Goal: Task Accomplishment & Management: Use online tool/utility

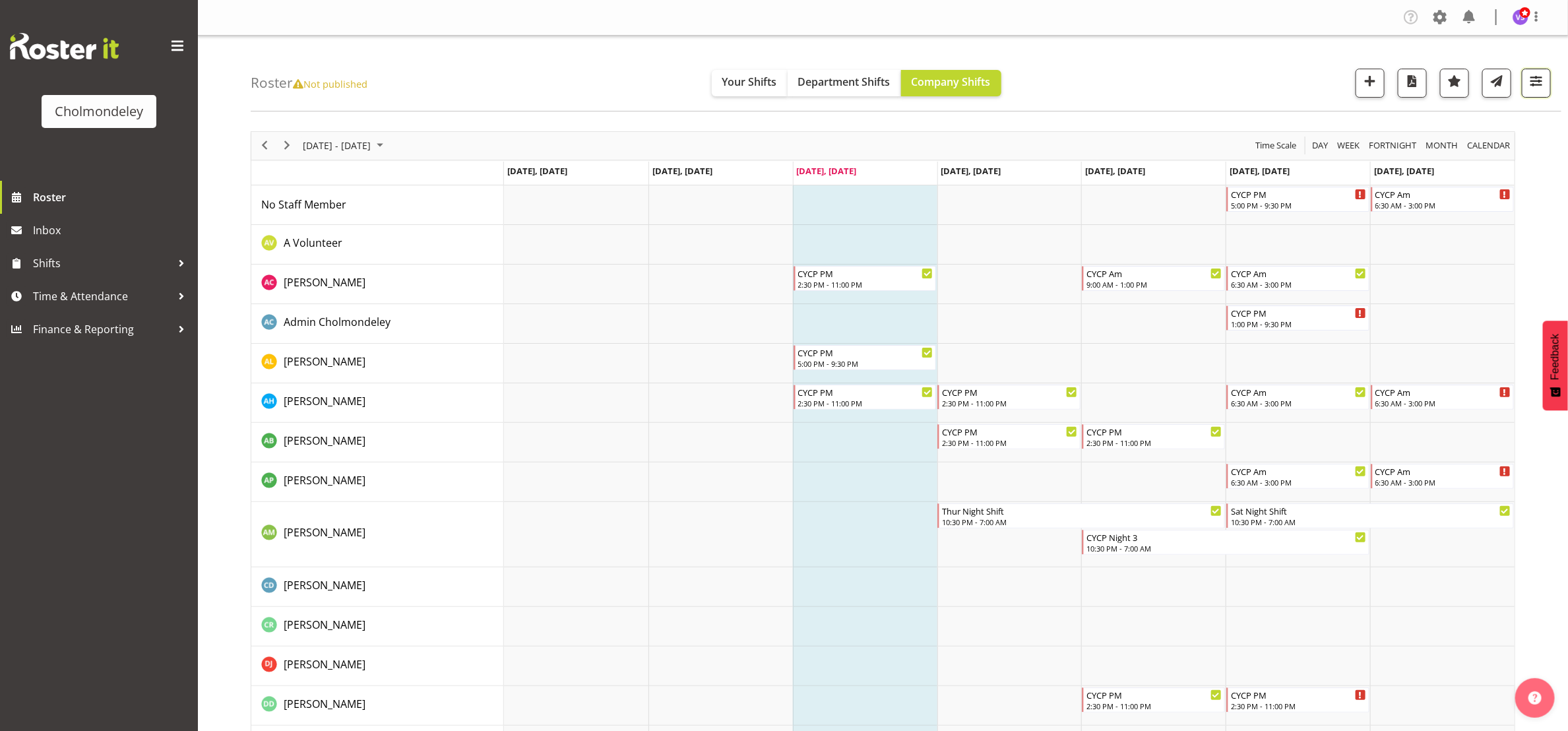
click at [1542, 89] on span "button" at bounding box center [1536, 81] width 17 height 17
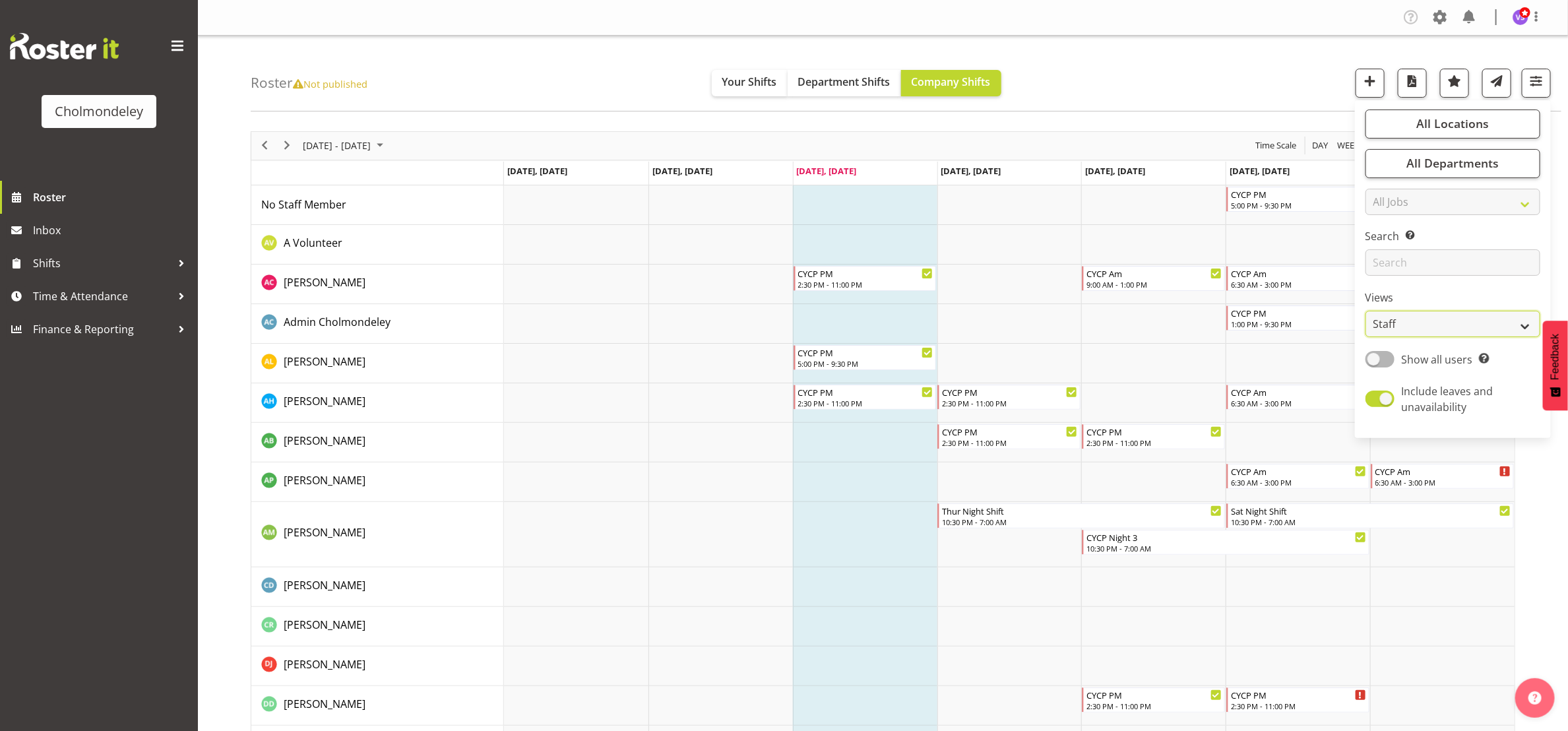
click at [1499, 323] on select "Staff Role Shift - Horizontal Shift - Vertical Staff - Location" at bounding box center [1453, 324] width 175 height 27
select select "shift"
click at [1366, 311] on select "Staff Role Shift - Horizontal Shift - Vertical Staff - Location" at bounding box center [1453, 324] width 175 height 27
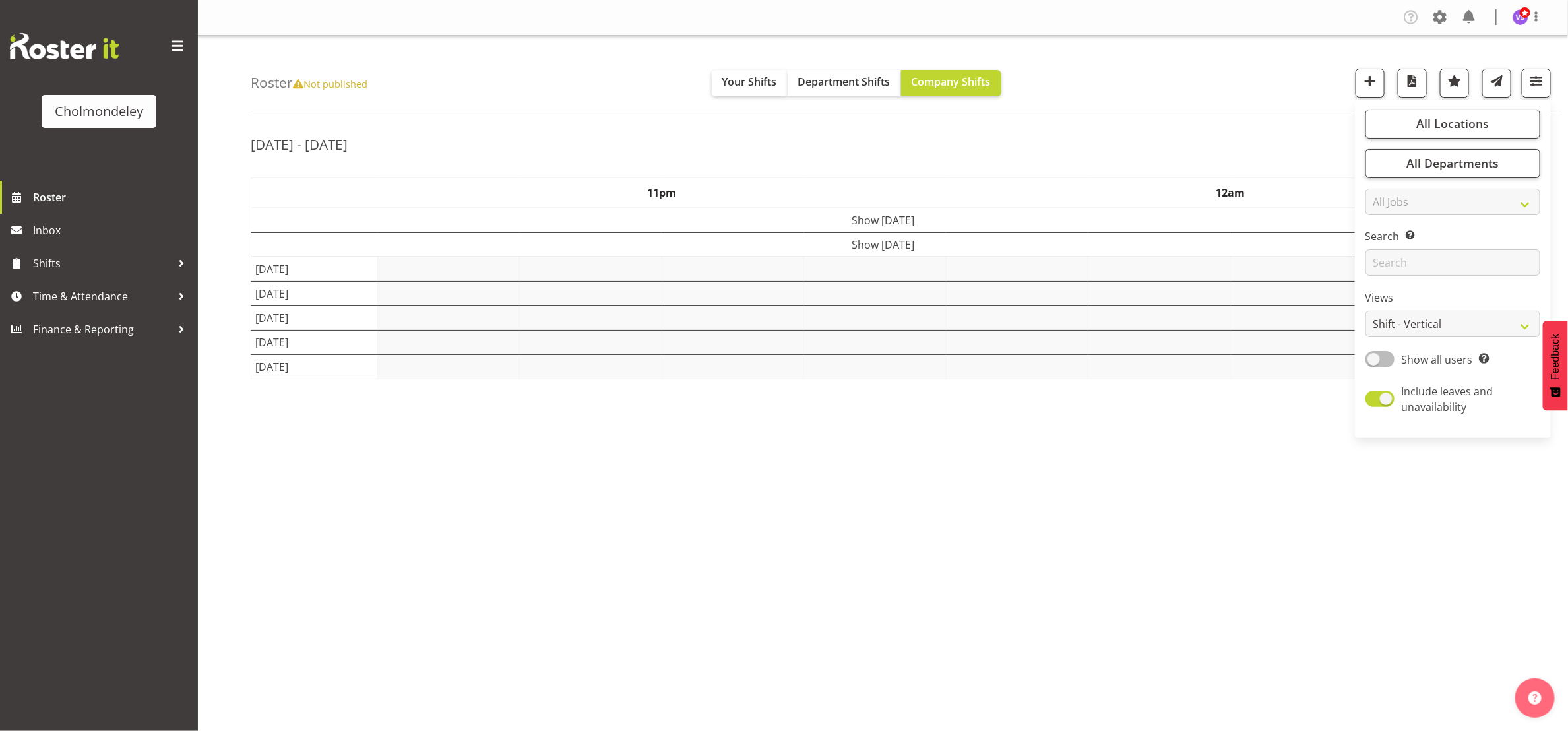
click at [1386, 351] on span at bounding box center [1380, 359] width 29 height 16
click at [1374, 355] on input "Show all users Show only rostered employees" at bounding box center [1370, 359] width 9 height 9
checkbox input "true"
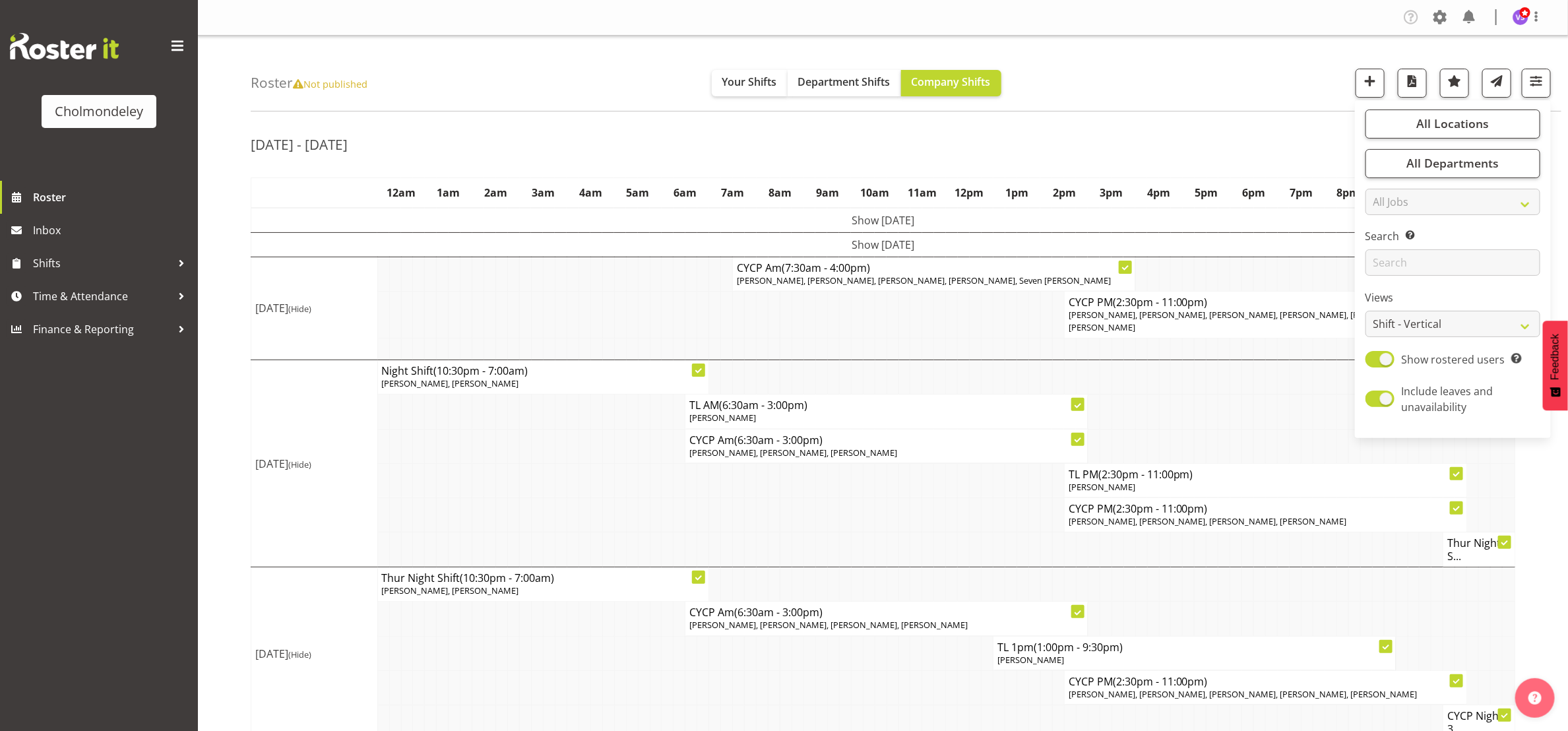
click at [1153, 83] on div "Roster Not published Your Shifts Department Shifts Company Shifts All Locations…" at bounding box center [906, 73] width 1311 height 76
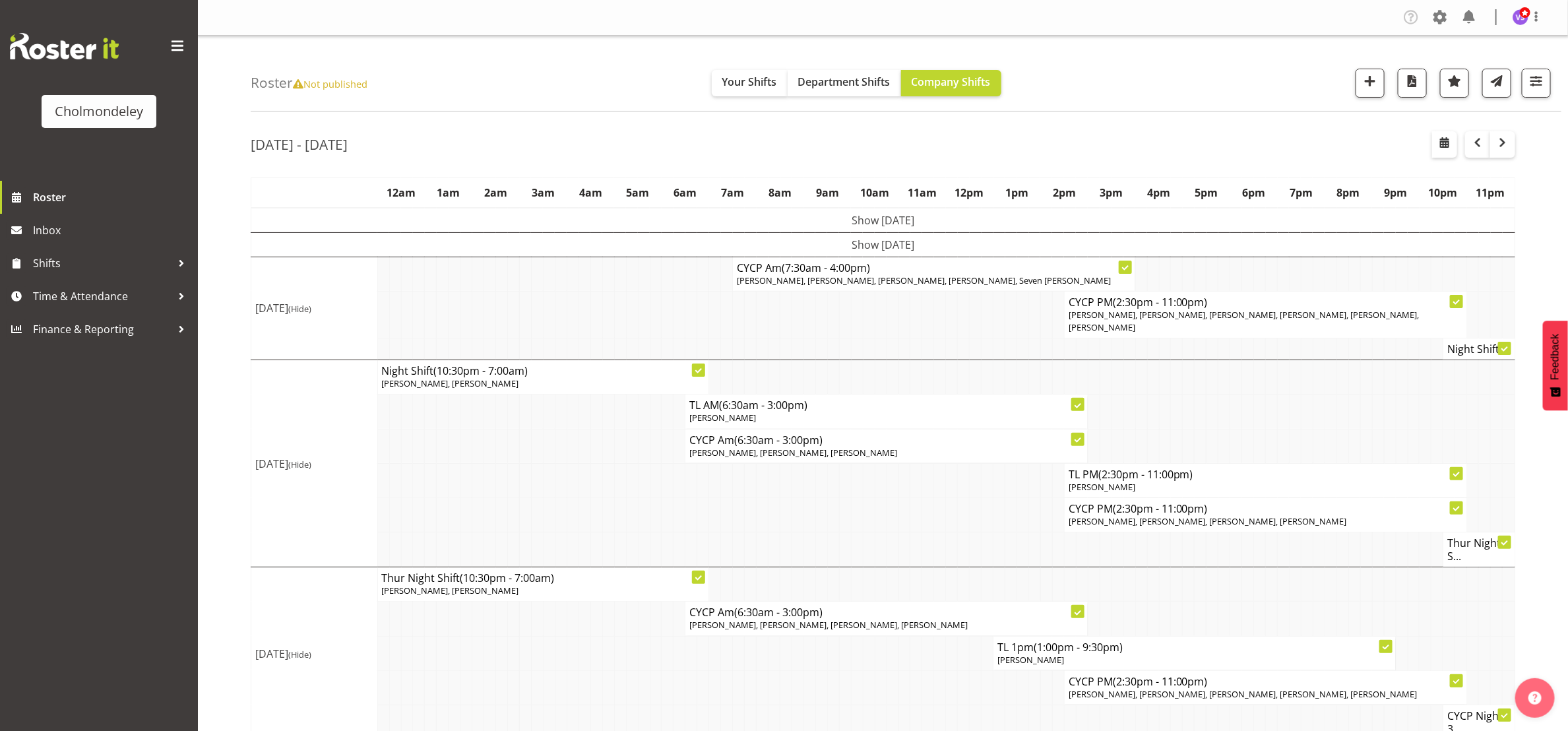
scroll to position [220, 0]
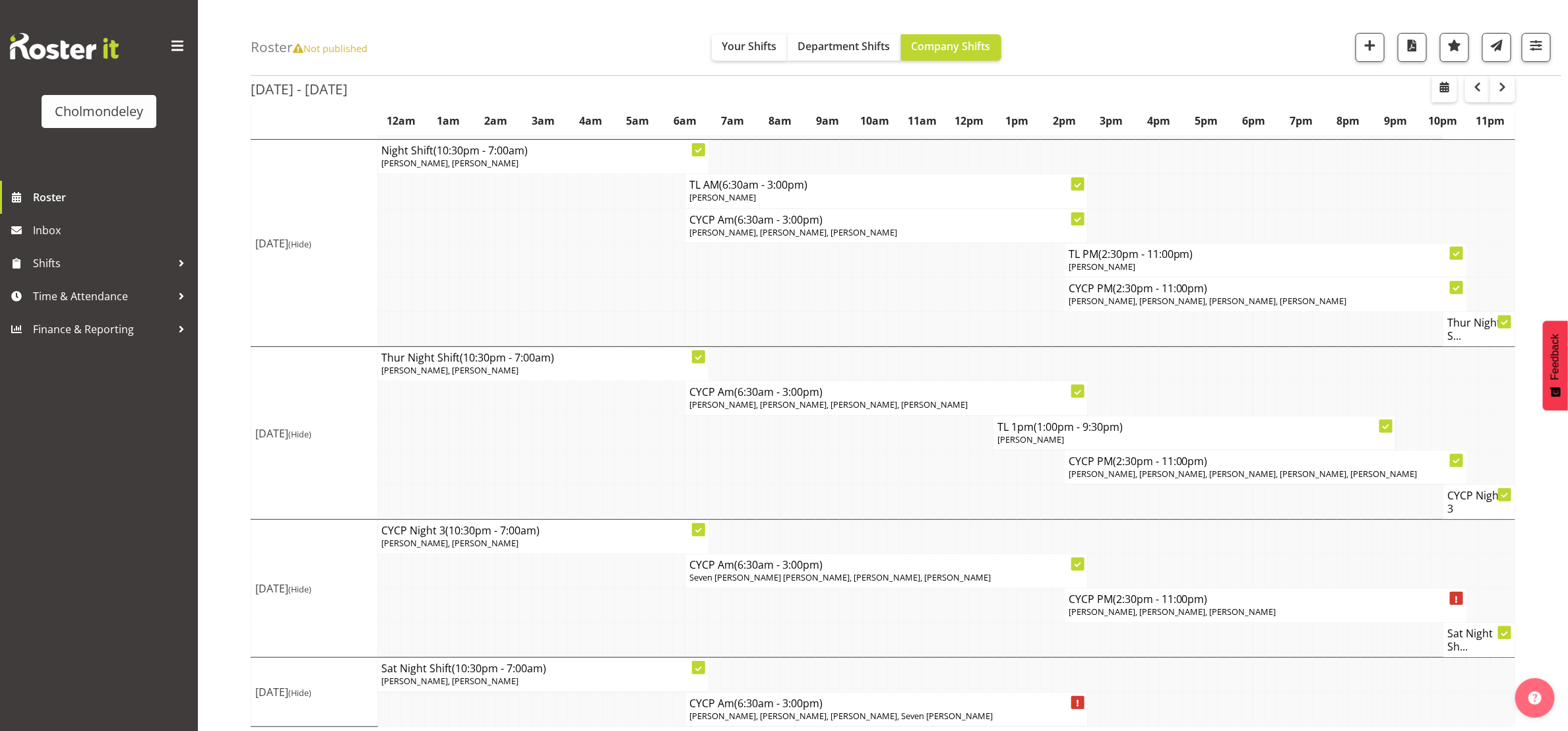
click at [968, 636] on td at bounding box center [964, 640] width 12 height 35
click at [664, 462] on td at bounding box center [667, 467] width 12 height 35
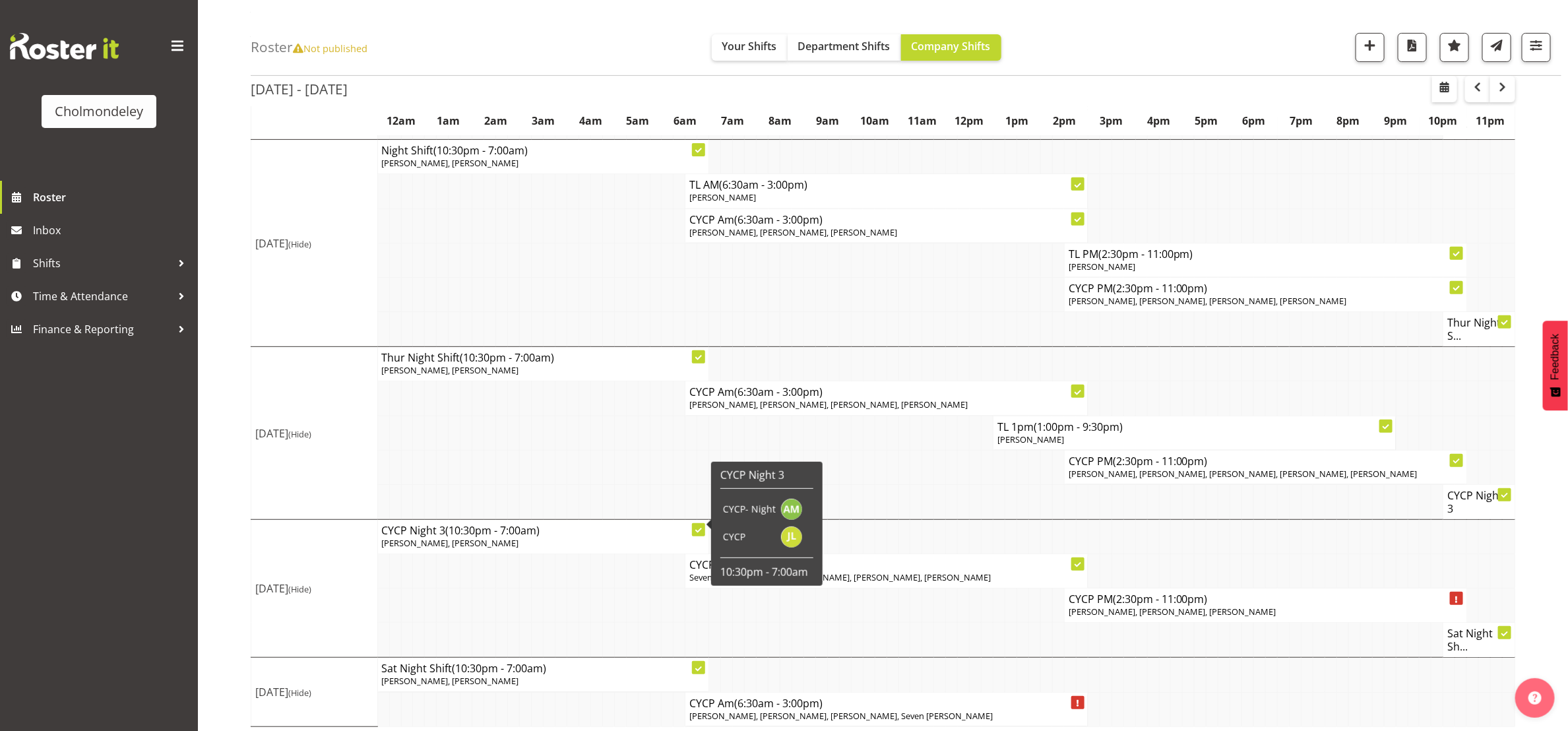
click at [600, 606] on td at bounding box center [596, 606] width 12 height 35
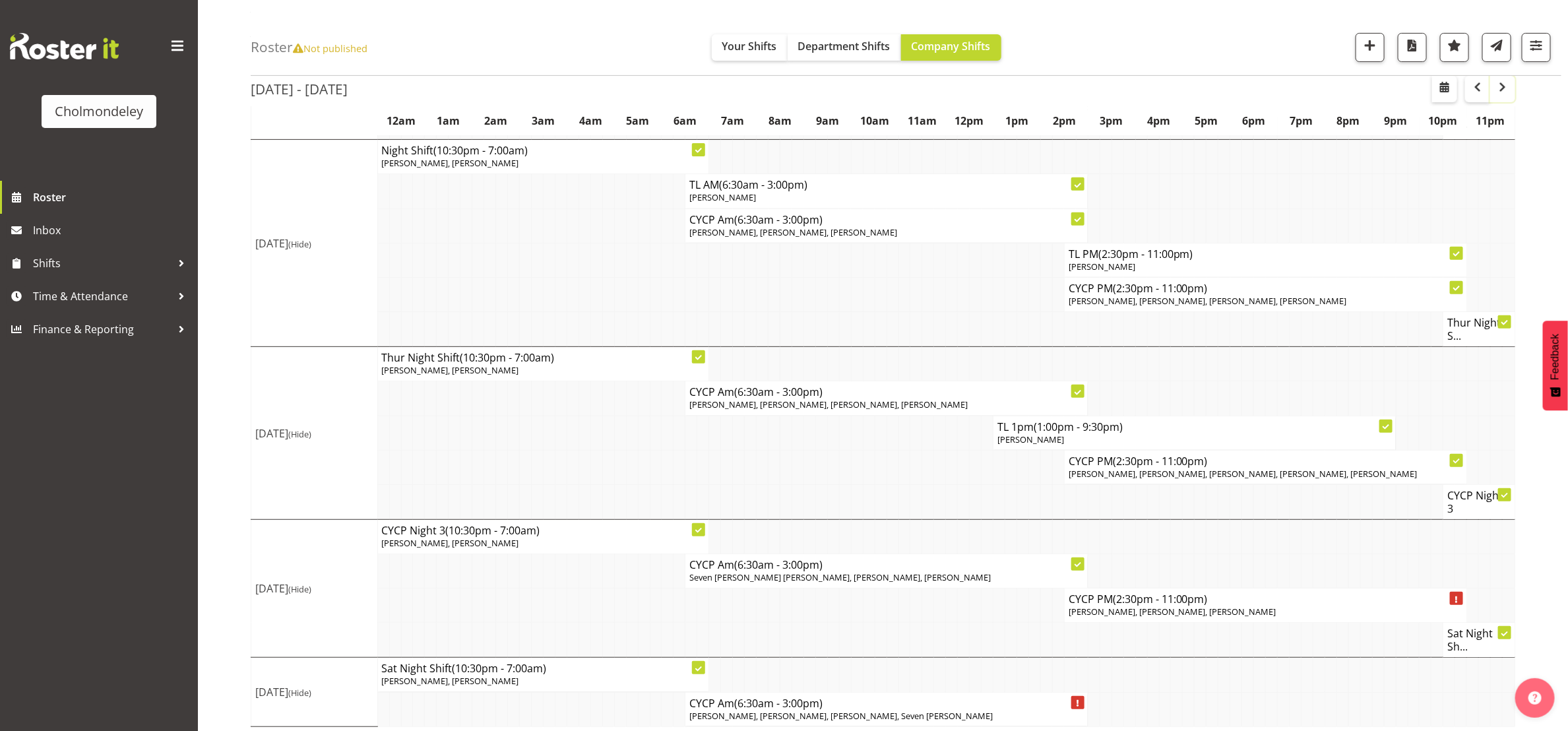
click at [1506, 90] on span "button" at bounding box center [1503, 87] width 16 height 16
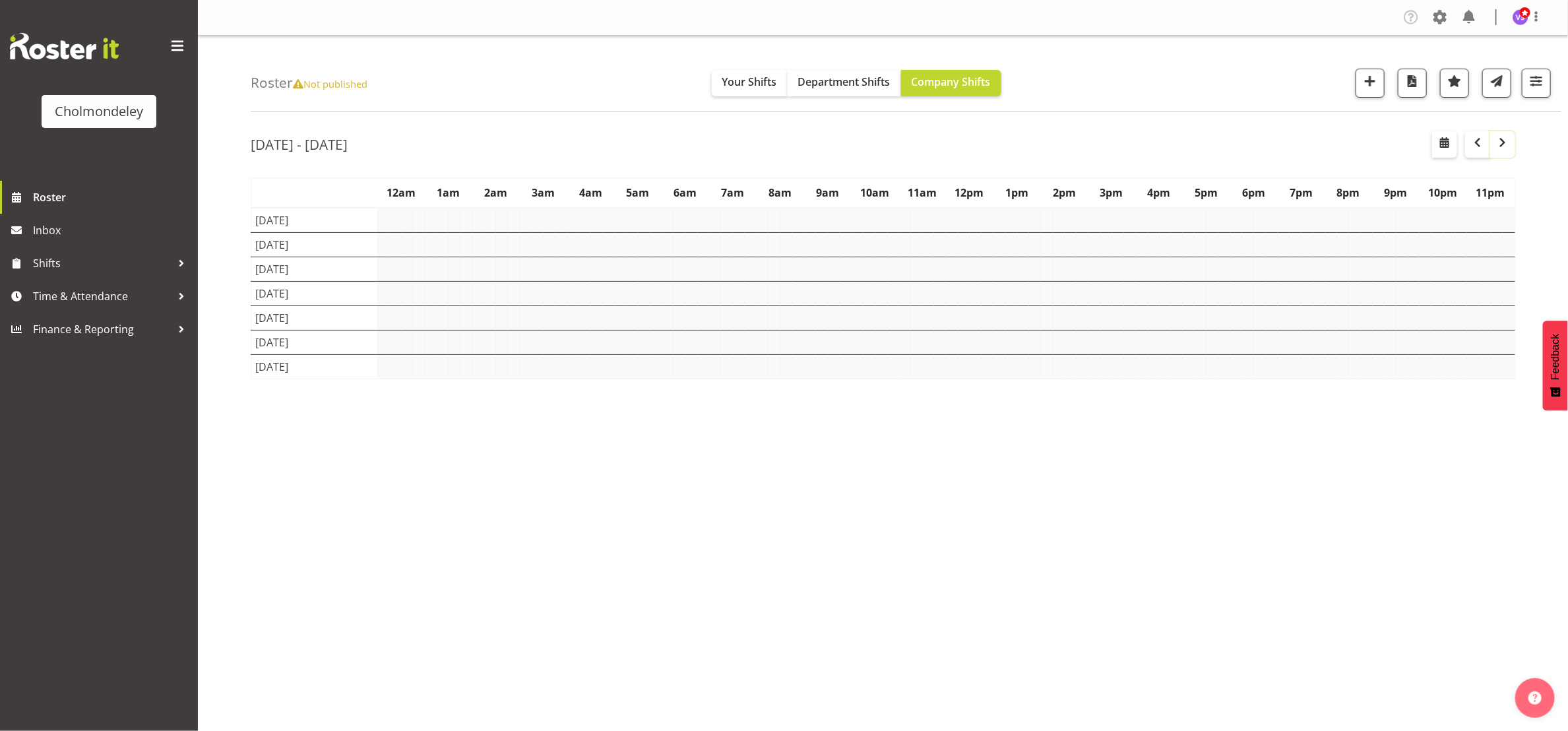
scroll to position [0, 0]
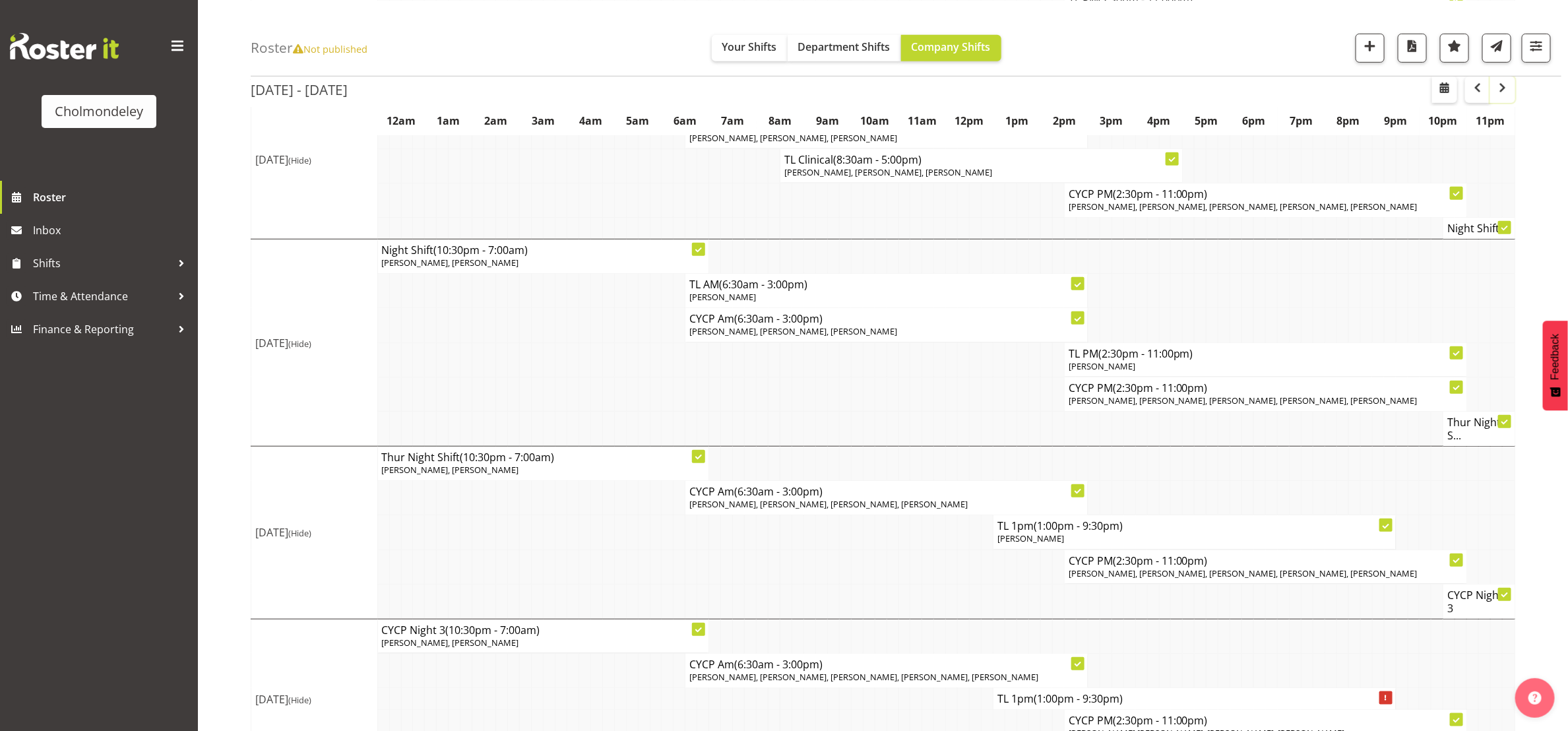
scroll to position [633, 0]
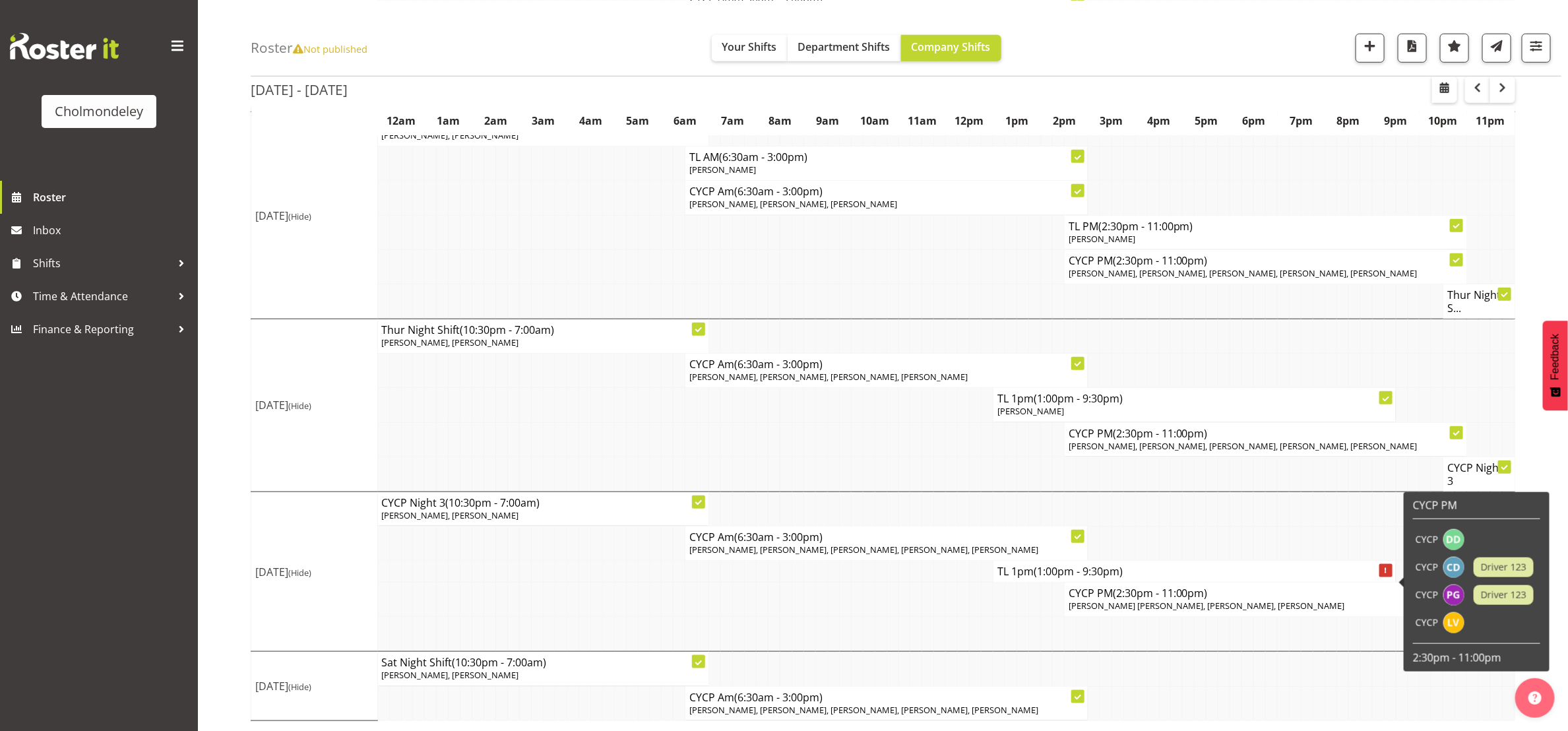
click at [1244, 569] on h4 "TL 1pm (1:00pm - 9:30pm)" at bounding box center [1195, 571] width 394 height 13
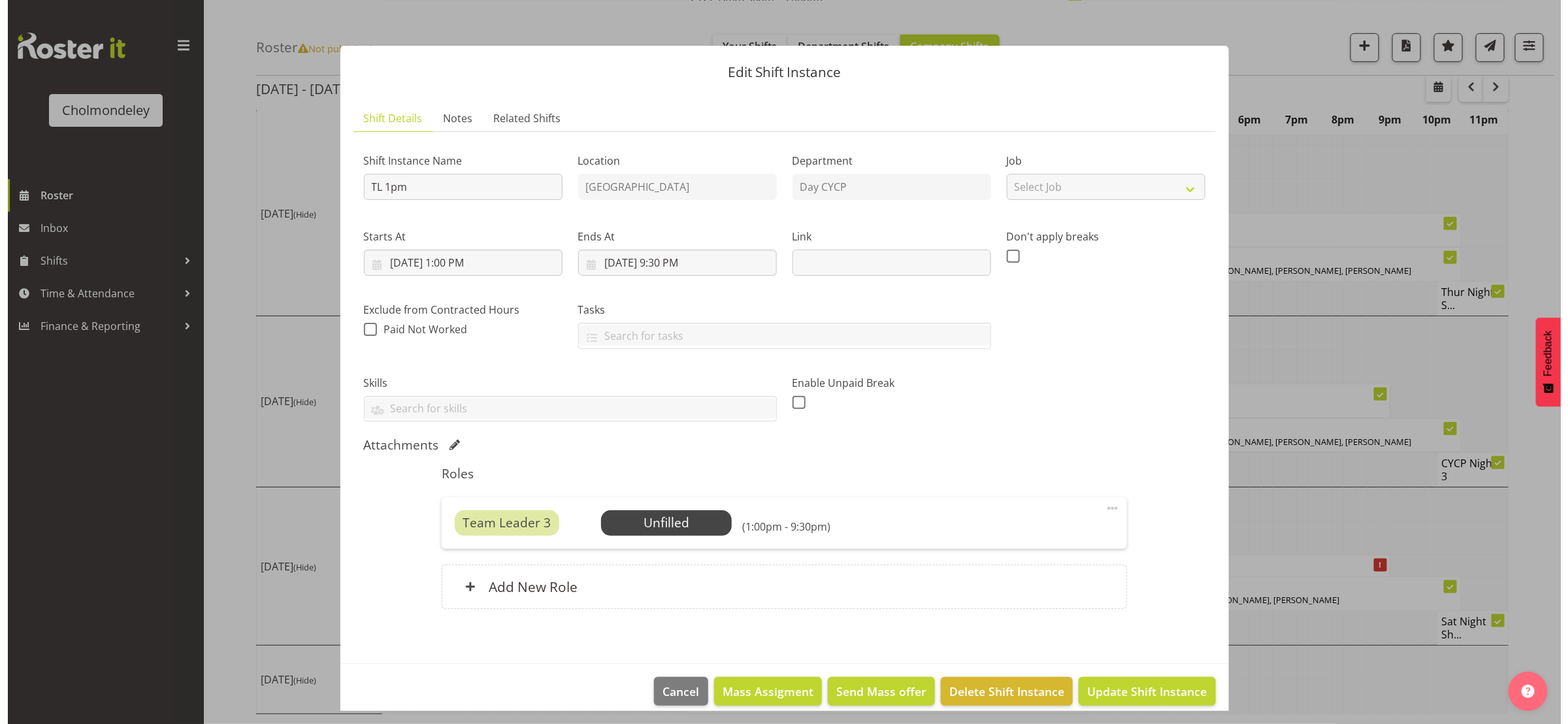
scroll to position [601, 0]
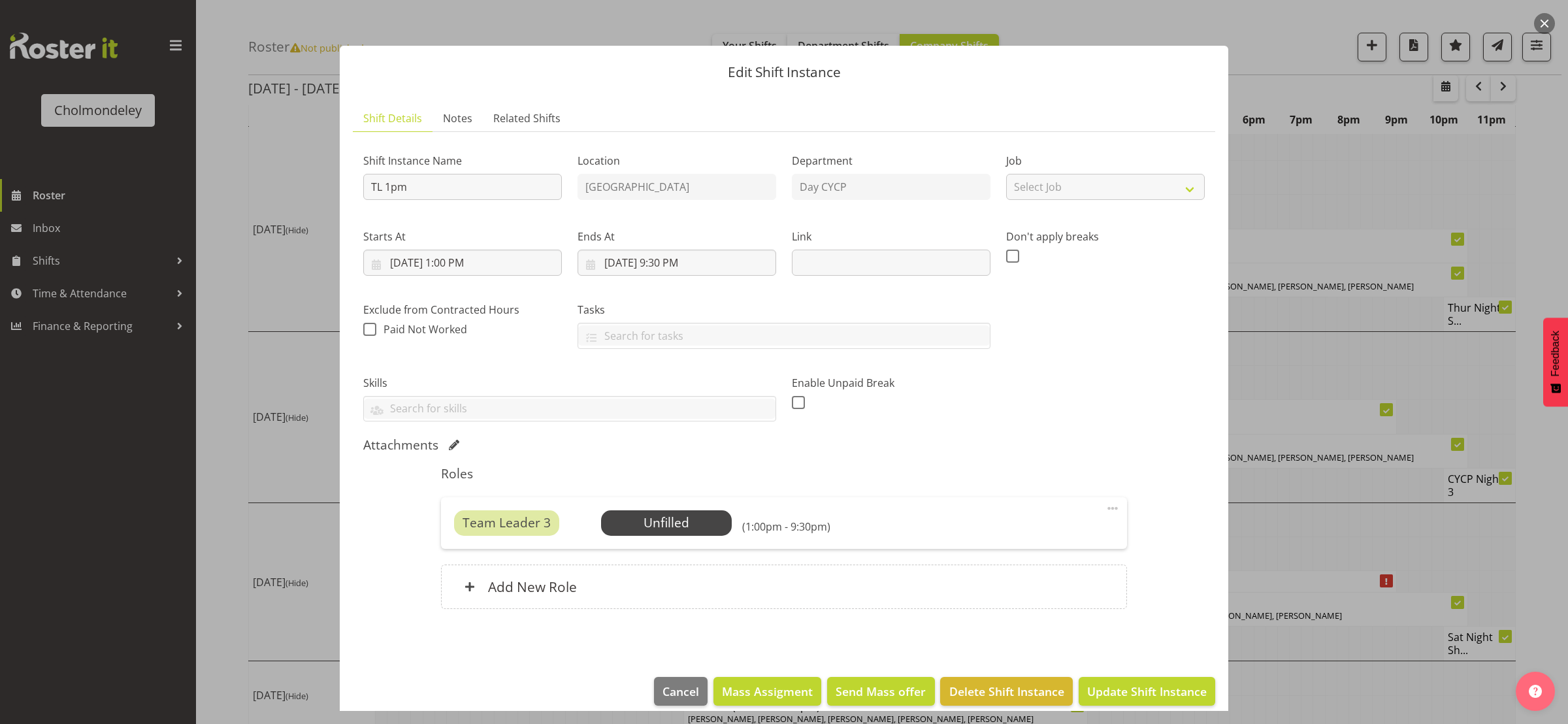
click at [1105, 504] on span at bounding box center [1113, 509] width 16 height 16
click at [1016, 595] on link "Delete" at bounding box center [1058, 584] width 125 height 23
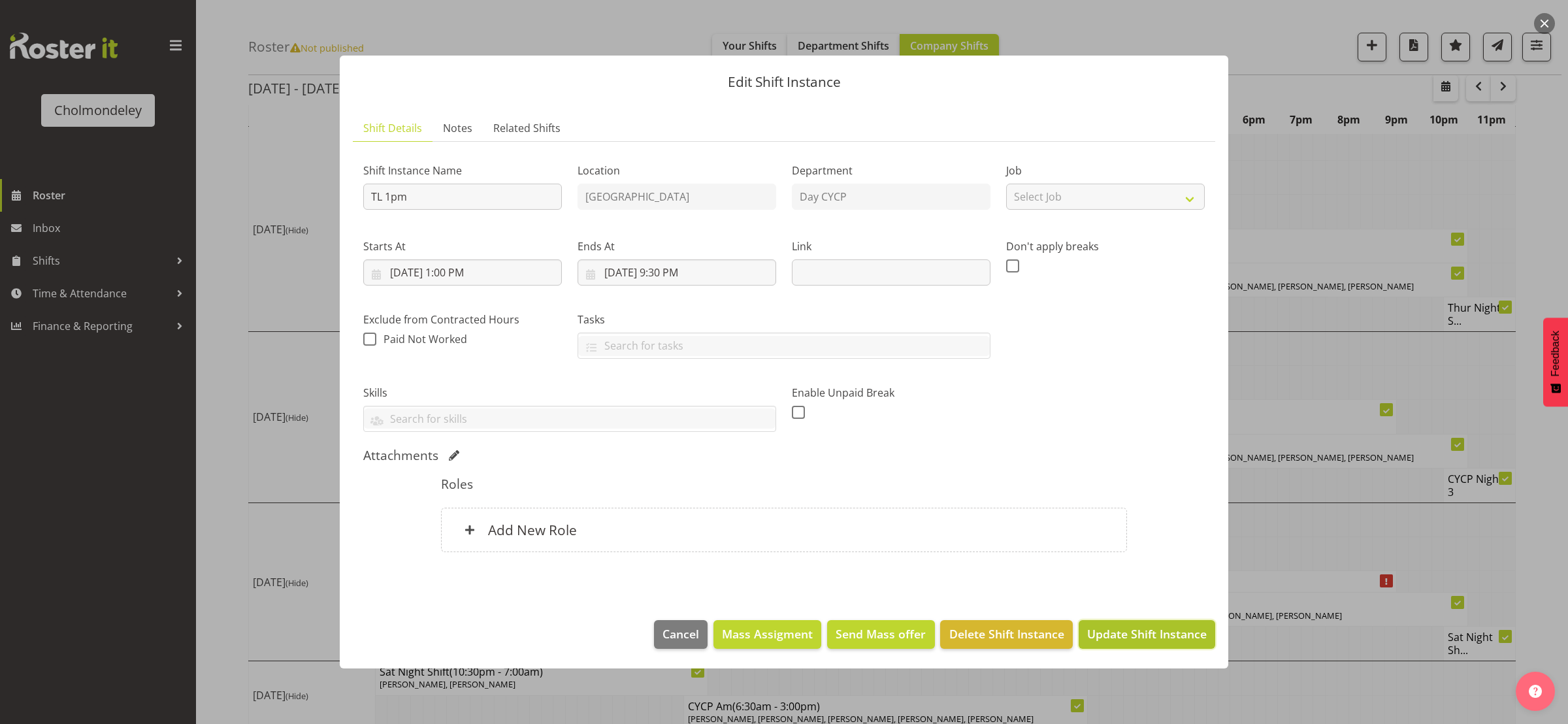
click at [1166, 639] on span "Update Shift Instance" at bounding box center [1147, 634] width 120 height 17
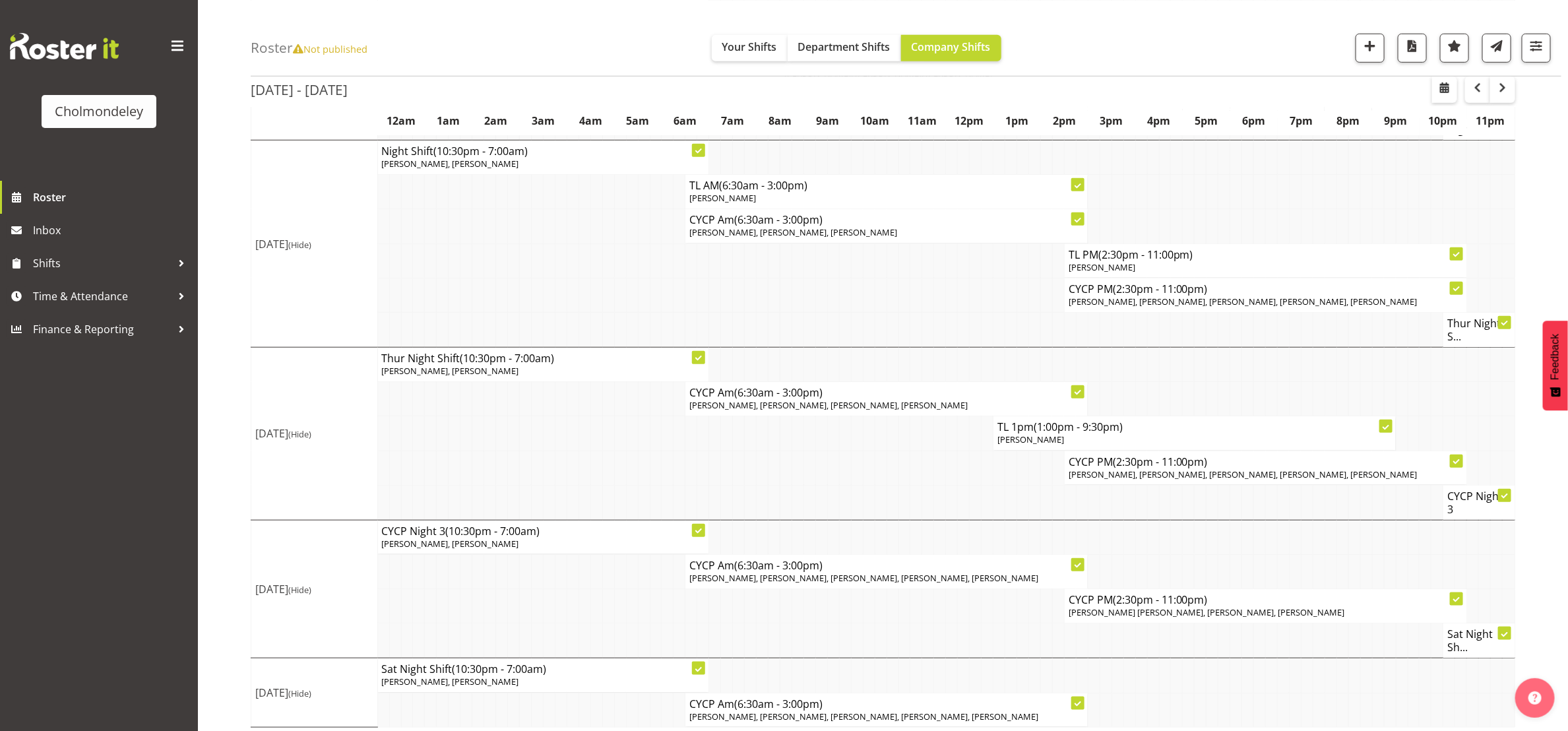
scroll to position [612, 0]
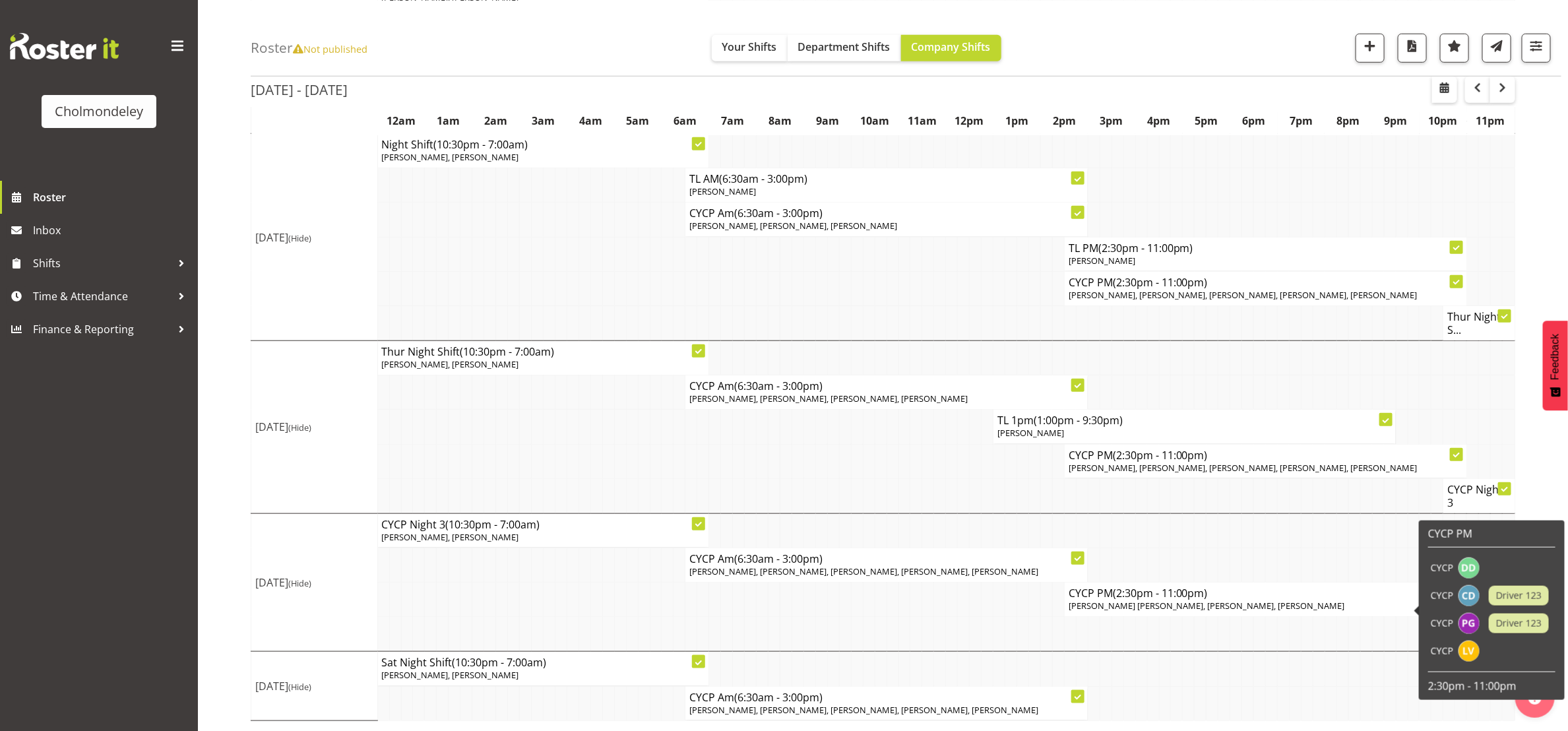
click at [1209, 604] on span "[PERSON_NAME] [PERSON_NAME], [PERSON_NAME], [PERSON_NAME]" at bounding box center [1207, 606] width 277 height 12
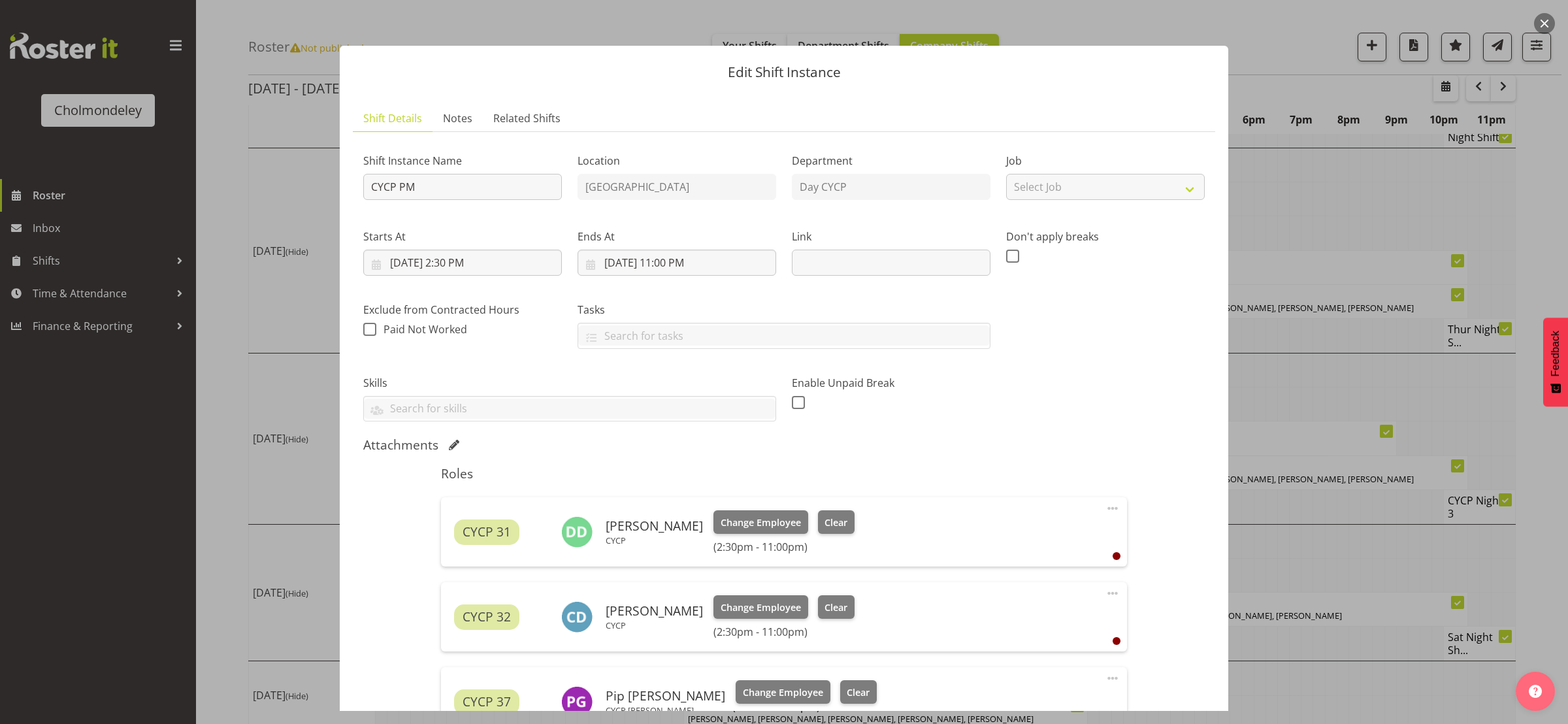
scroll to position [289, 0]
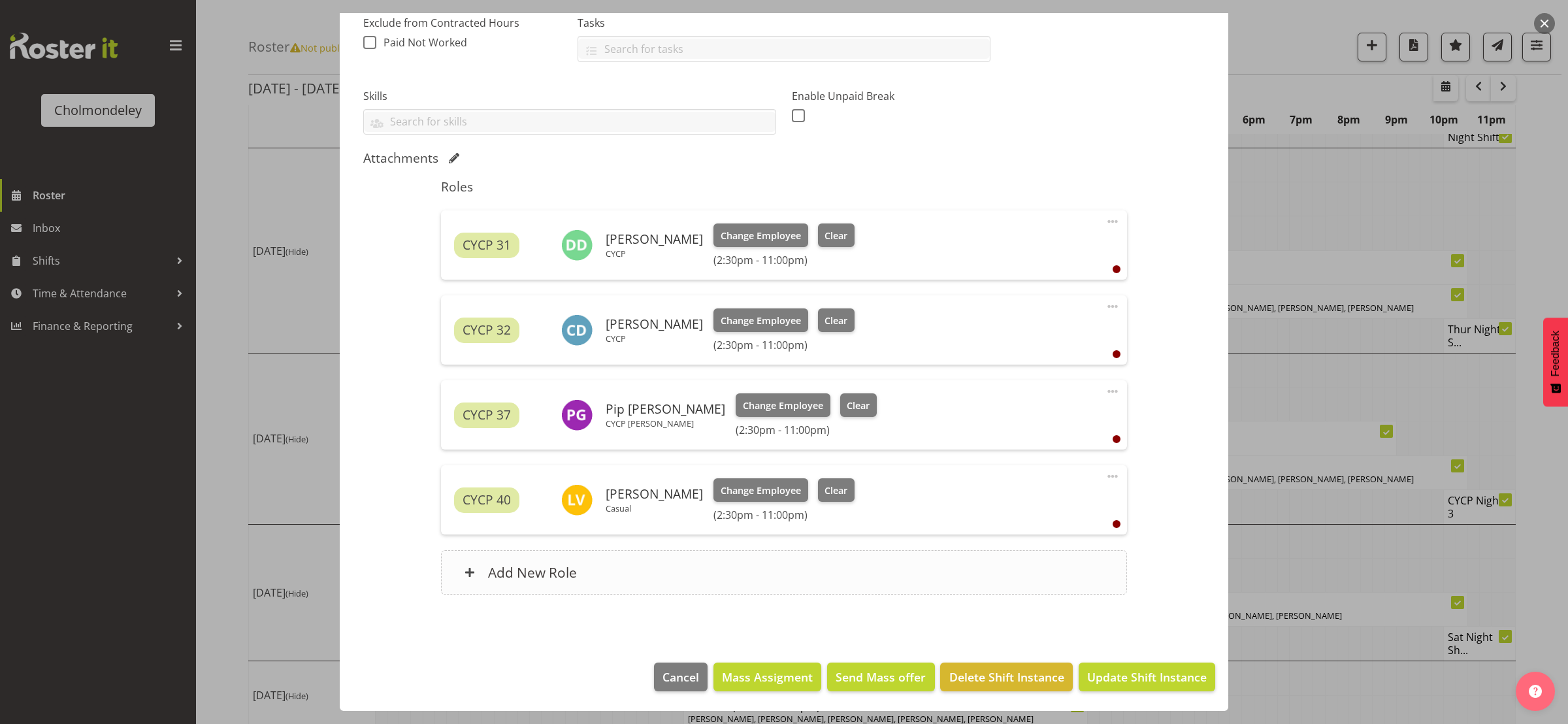
click at [593, 566] on div "Add New Role" at bounding box center [784, 573] width 685 height 45
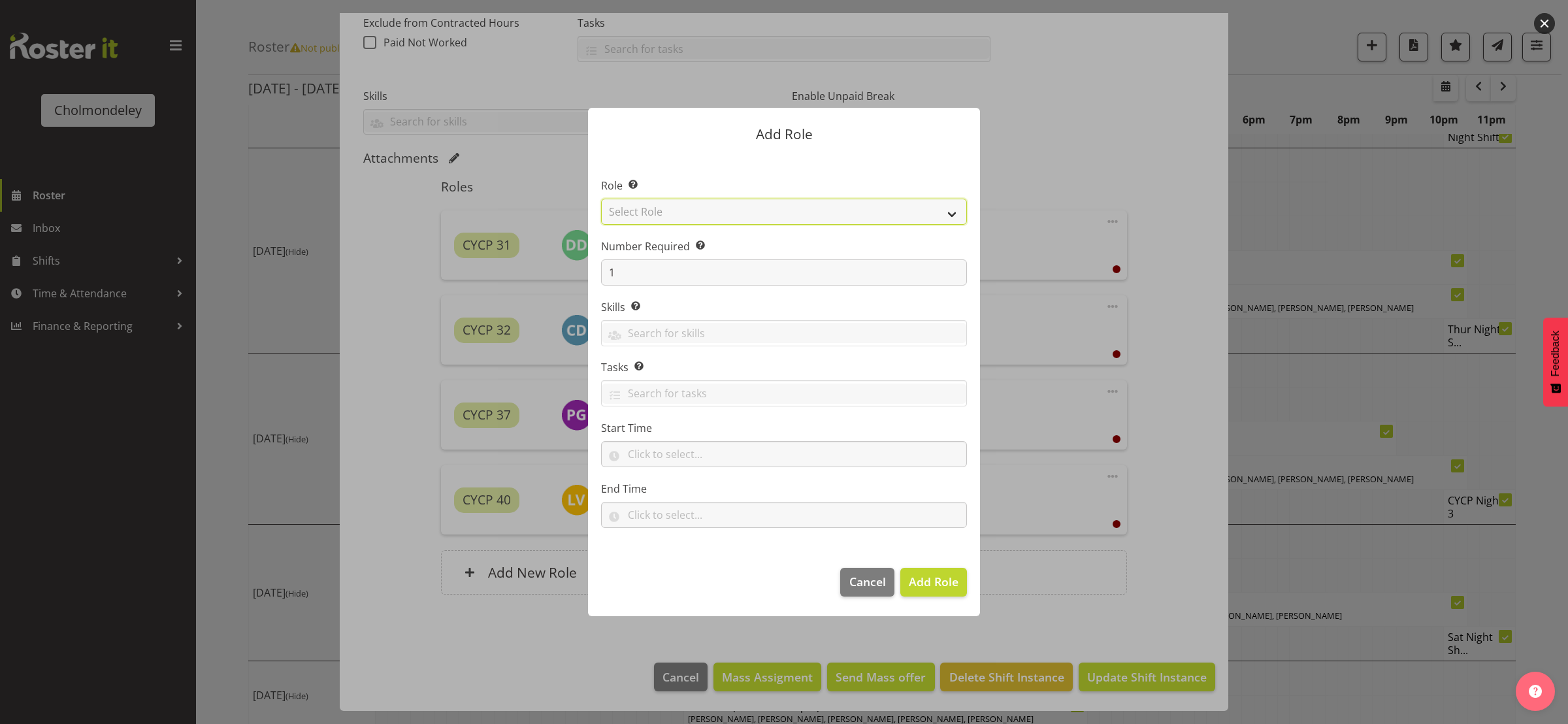
click at [946, 216] on select "Select Role Awhi Team CYCP CYCP Casual CYCP Part Time CYCP volunteer CYCP- Nigh…" at bounding box center [784, 212] width 366 height 26
select select "206"
click at [601, 199] on select "Select Role Awhi Team CYCP CYCP Casual CYCP Part Time CYCP volunteer CYCP- Nigh…" at bounding box center [784, 212] width 366 height 26
click at [935, 585] on span "Add Role" at bounding box center [934, 582] width 50 height 16
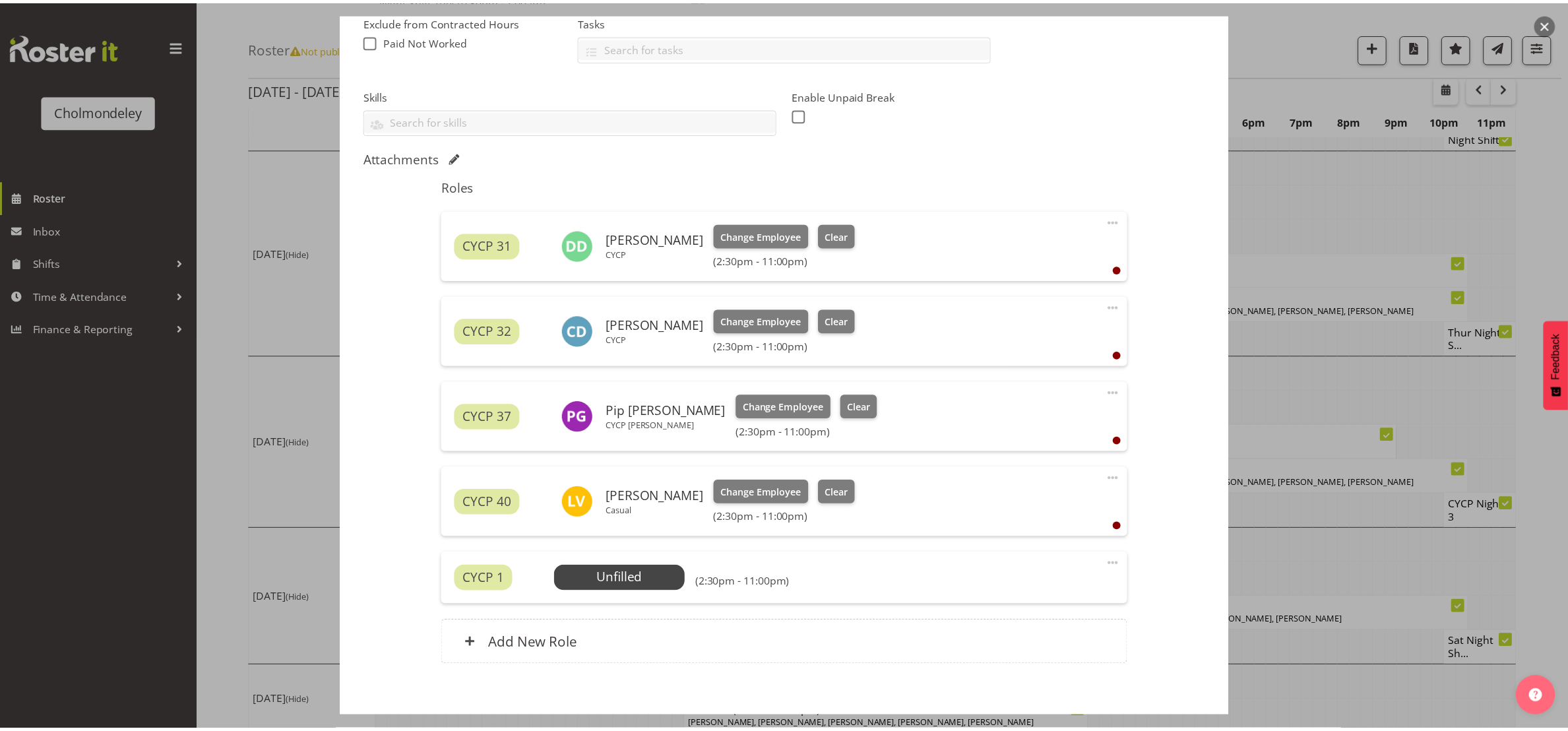
scroll to position [598, 0]
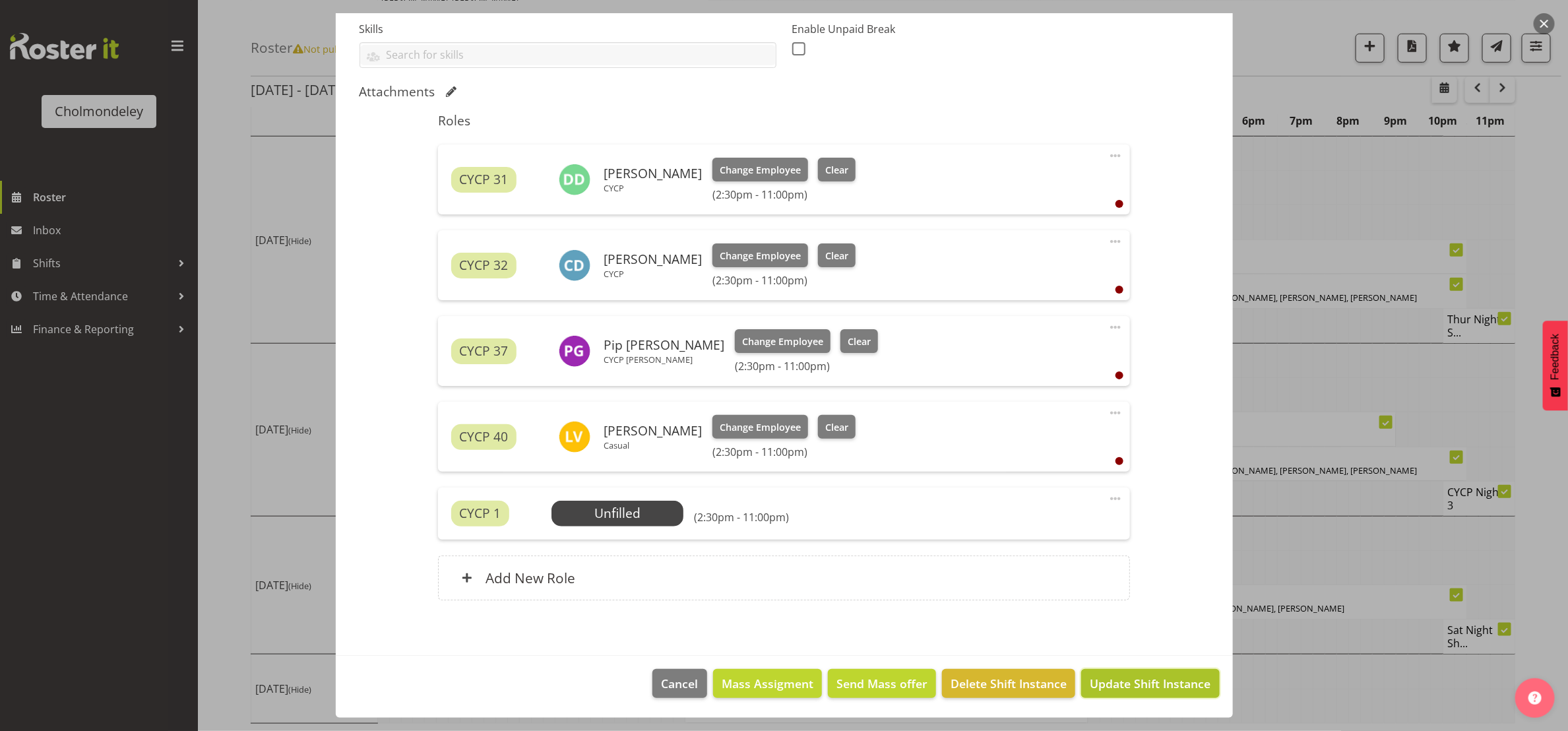
click at [1156, 677] on span "Update Shift Instance" at bounding box center [1150, 683] width 121 height 17
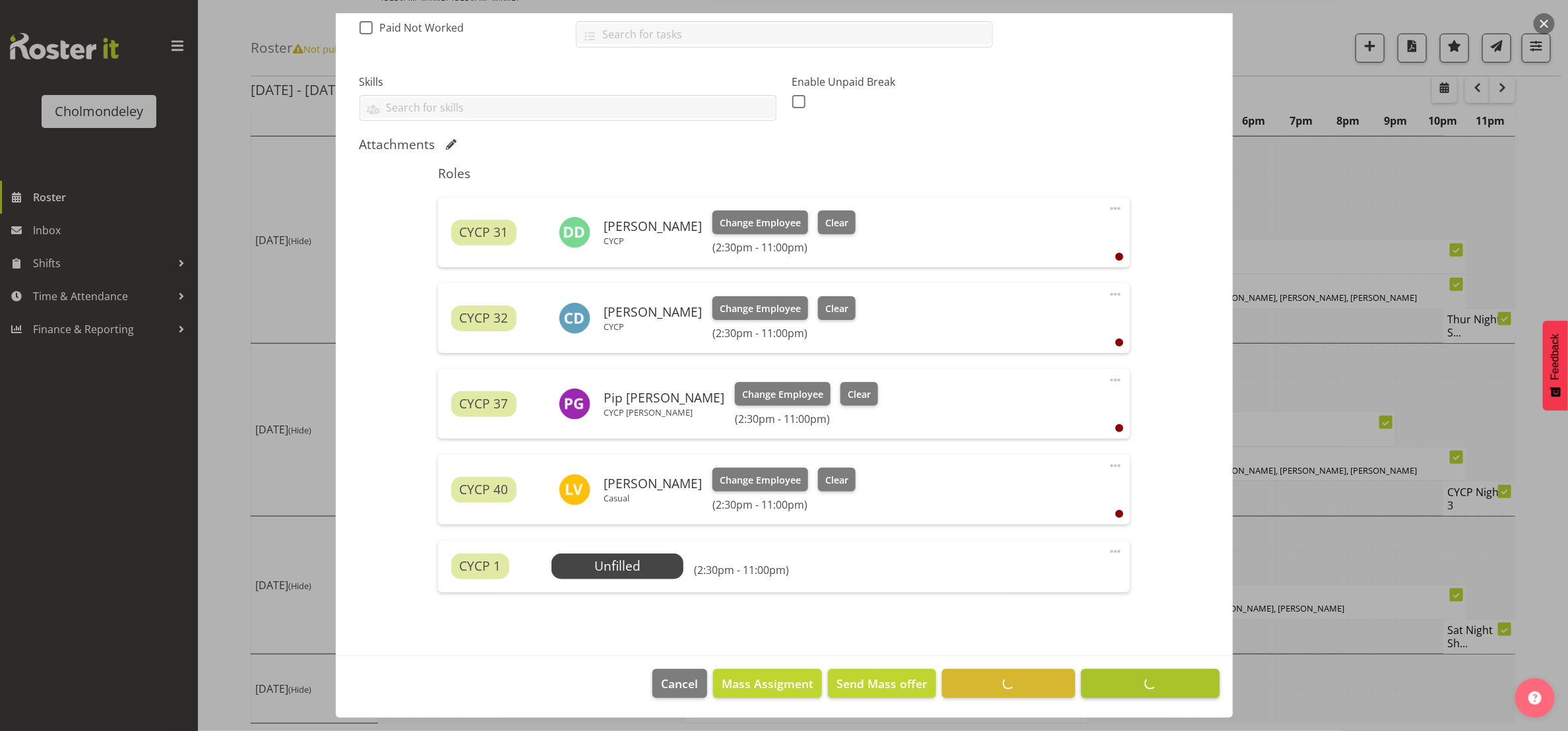
scroll to position [0, 0]
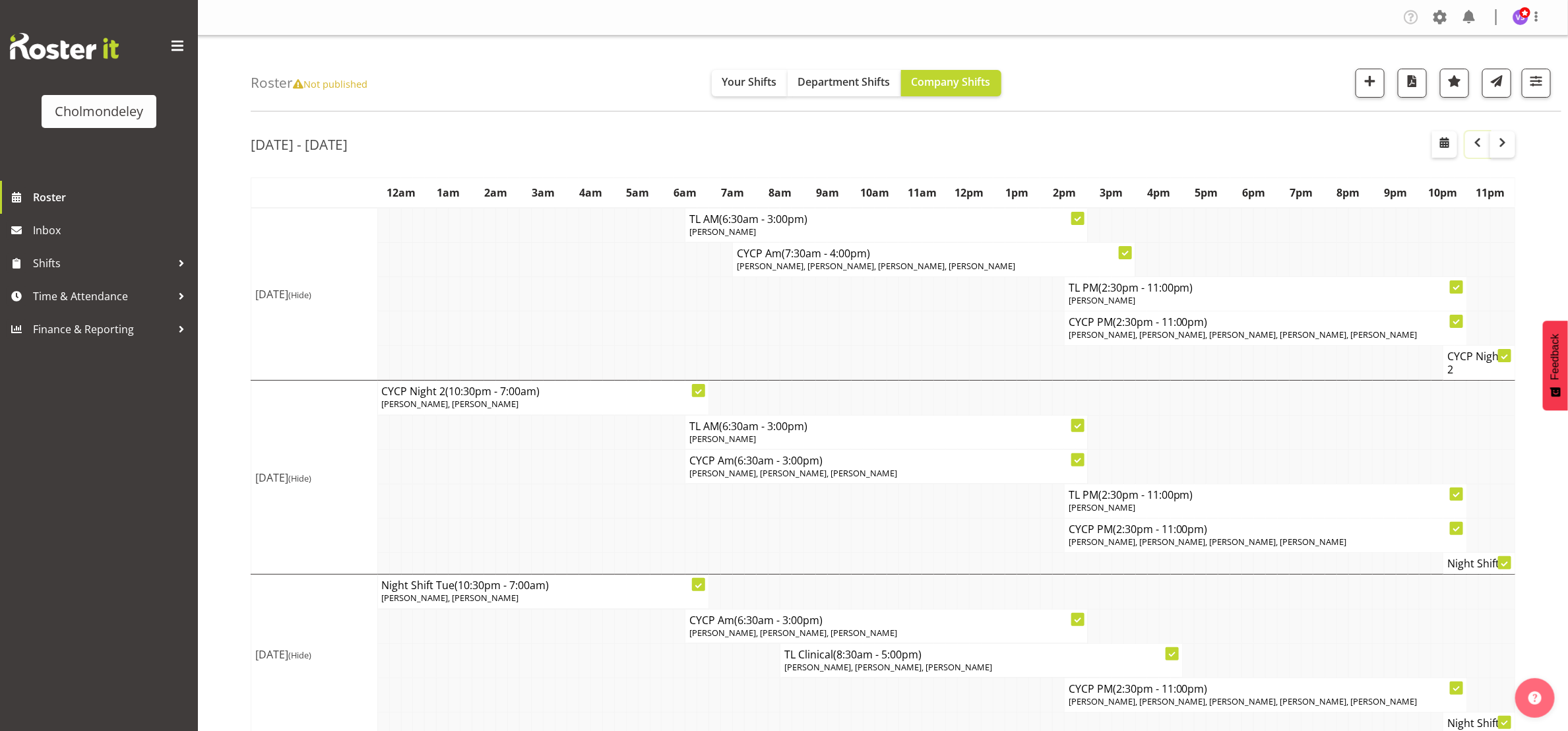
click at [1471, 140] on span "button" at bounding box center [1478, 143] width 16 height 16
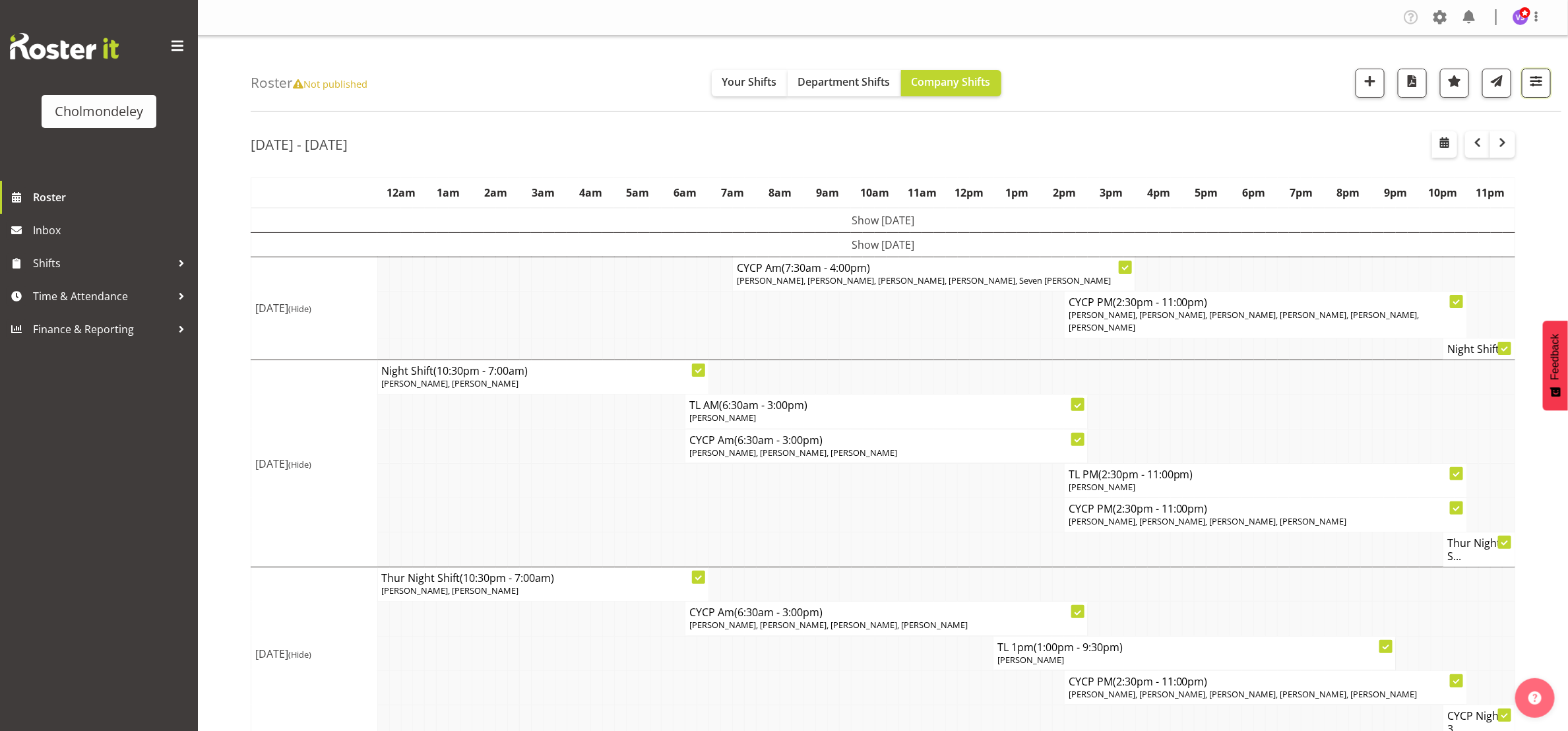
click at [1538, 93] on button "button" at bounding box center [1537, 83] width 29 height 29
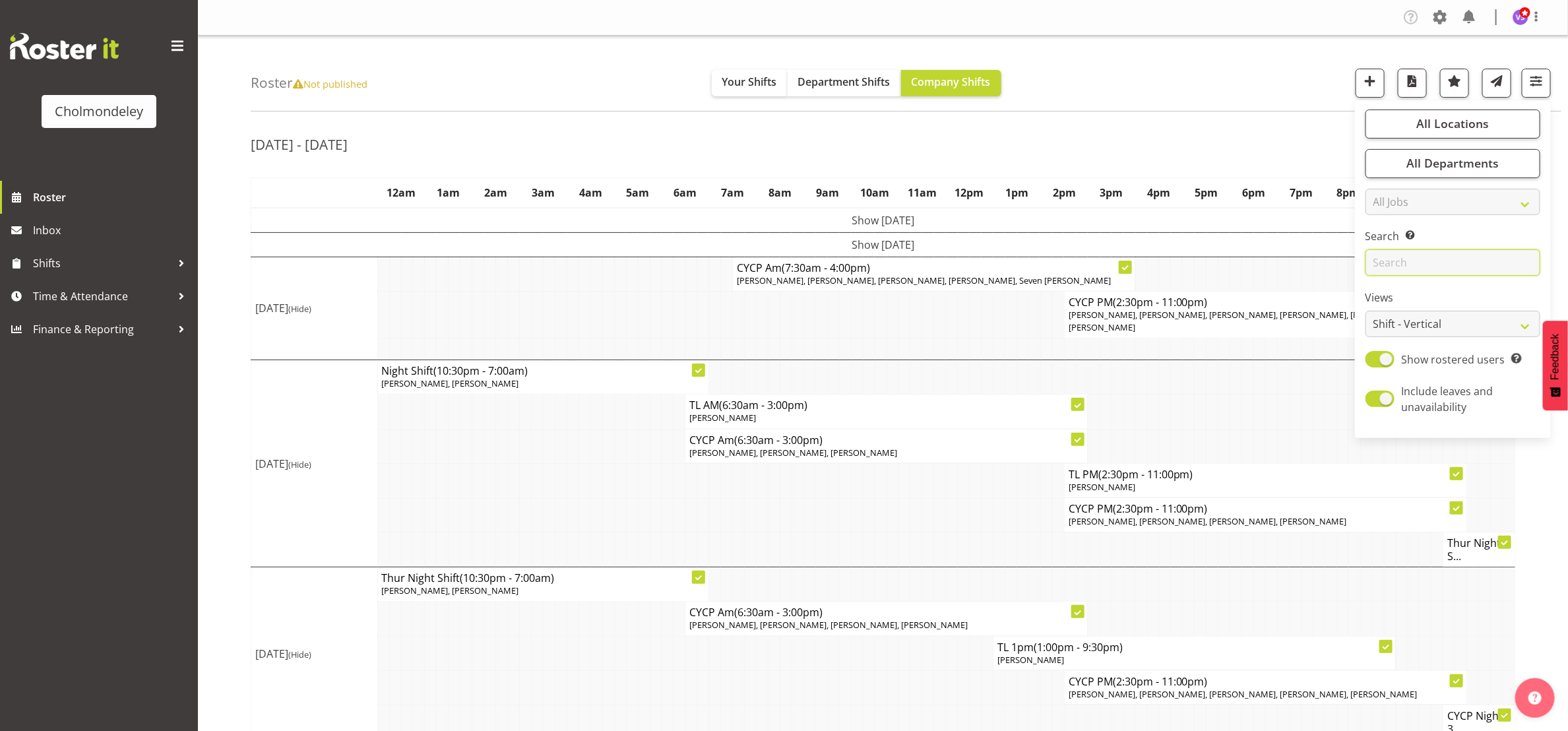
click at [1457, 268] on input "text" at bounding box center [1453, 262] width 175 height 27
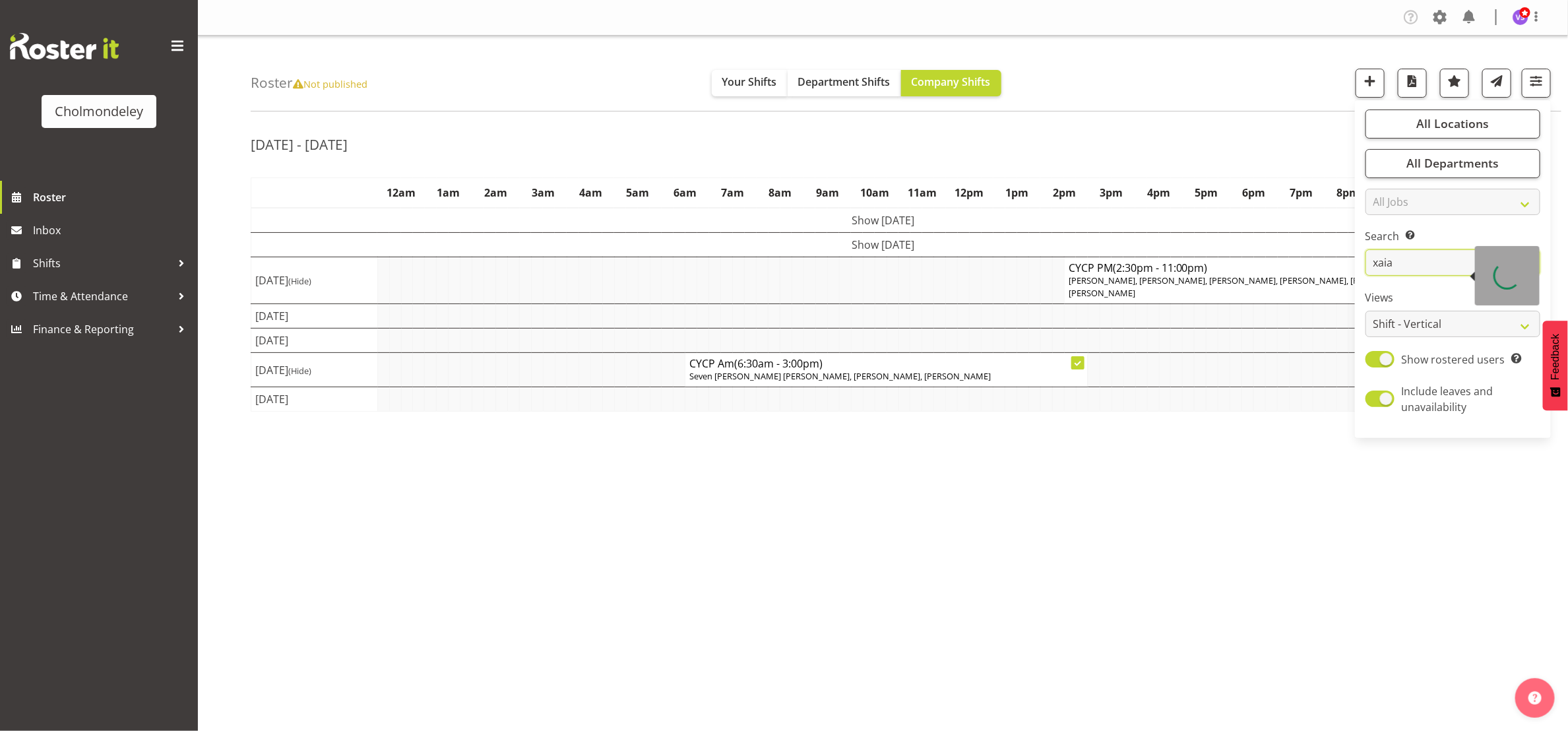
drag, startPoint x: 1445, startPoint y: 265, endPoint x: 1341, endPoint y: 259, distance: 104.2
click at [1343, 259] on div "Roster Not published Your Shifts Department Shifts Company Shifts All Locations…" at bounding box center [882, 342] width 1370 height 614
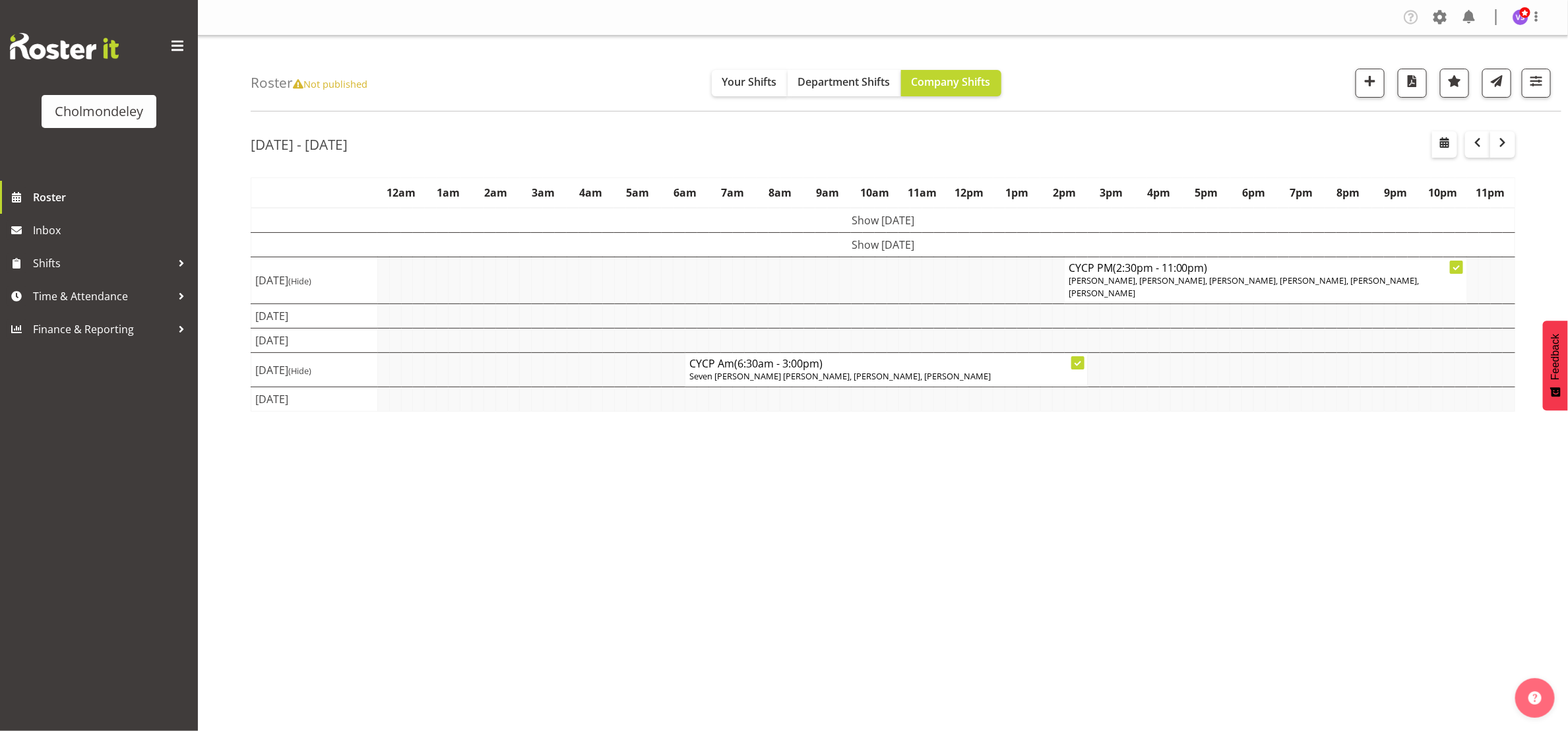
type input "xaia"
click at [1542, 81] on span "button" at bounding box center [1536, 81] width 17 height 17
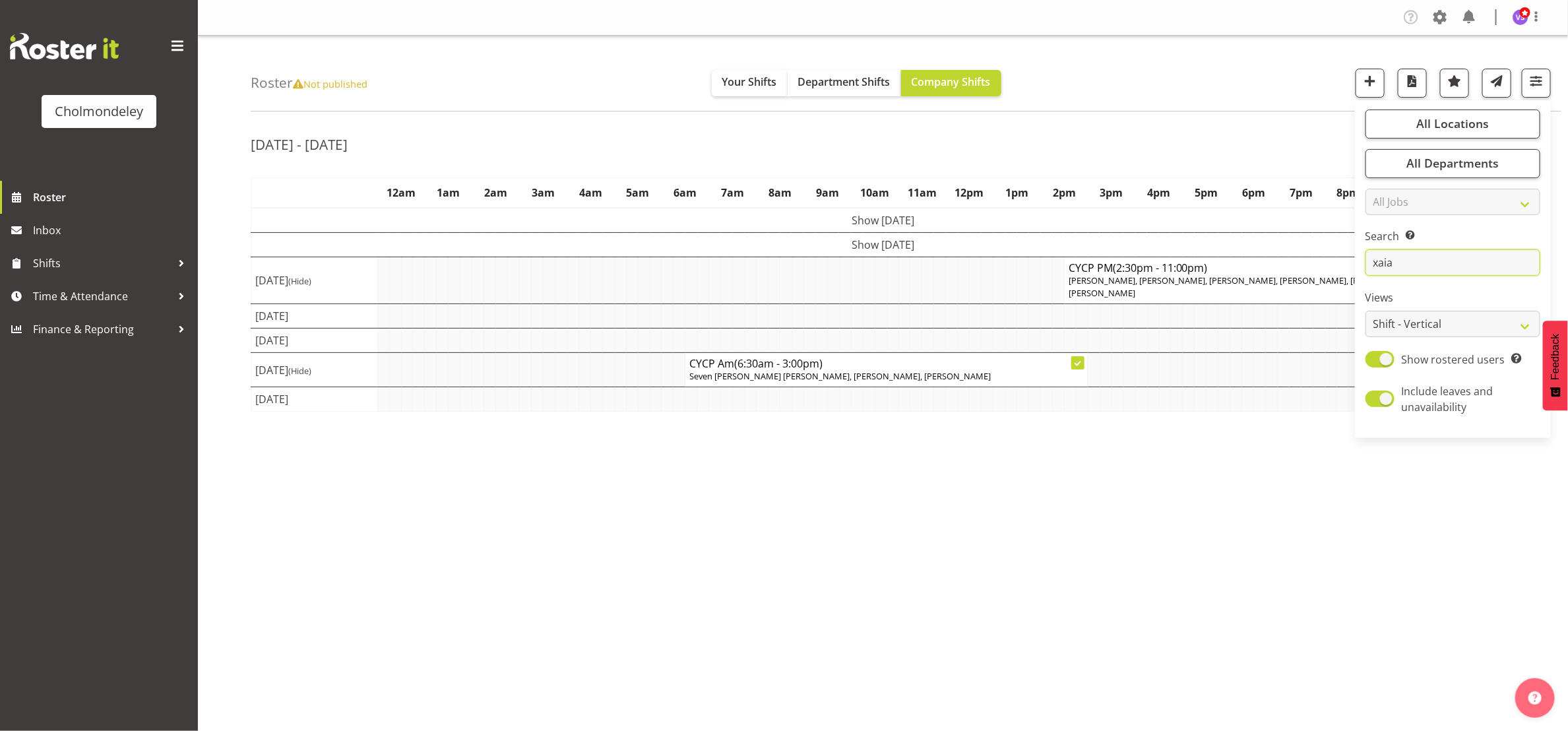
click at [1416, 256] on input "xaia" at bounding box center [1453, 262] width 175 height 27
drag, startPoint x: 1416, startPoint y: 256, endPoint x: 1357, endPoint y: 260, distance: 59.1
click at [1357, 260] on div "All Locations Clear [GEOGRAPHIC_DATA] Select All Deselect All All Departments C…" at bounding box center [1453, 269] width 196 height 328
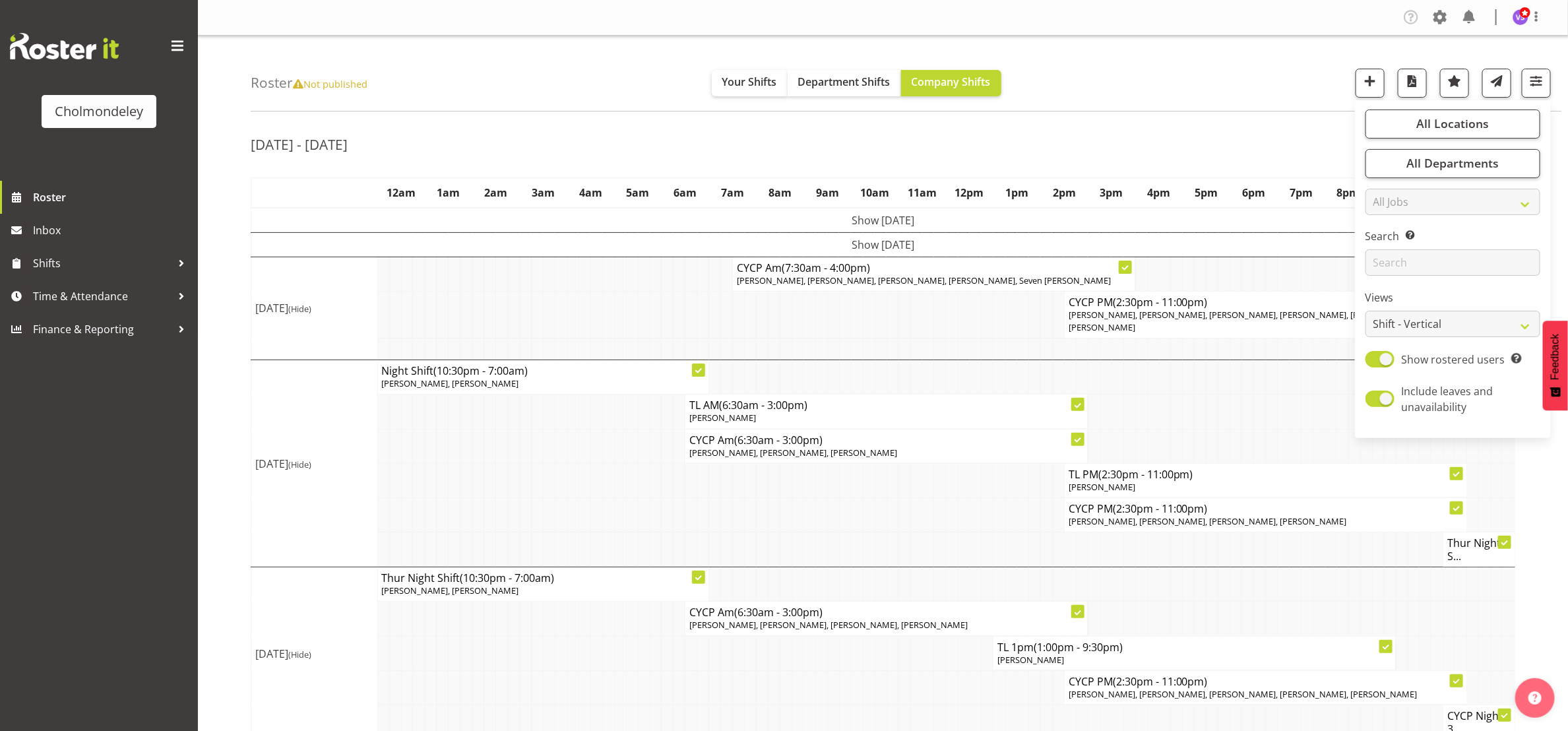
click at [838, 506] on td at bounding box center [833, 515] width 12 height 35
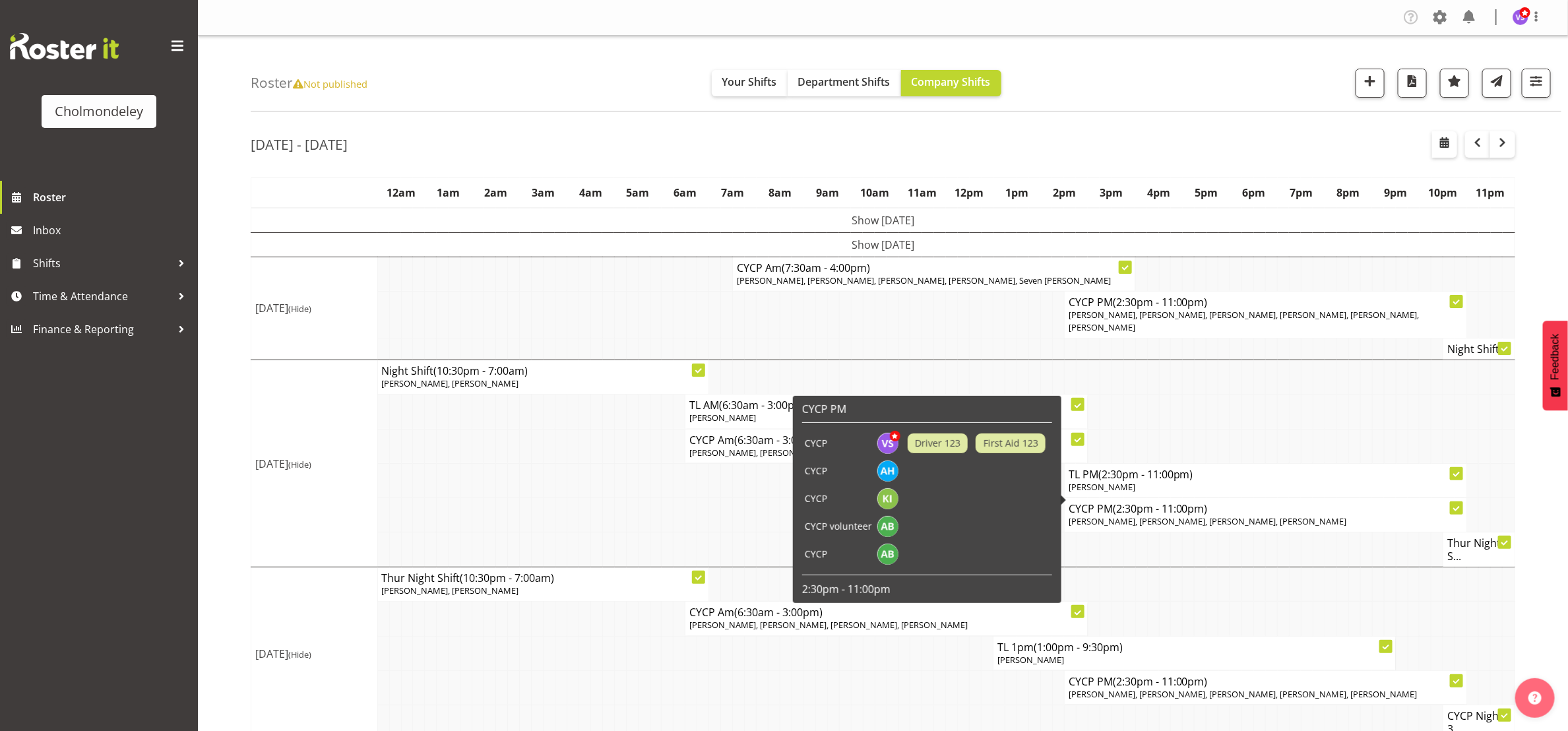
click at [1291, 535] on td at bounding box center [1295, 549] width 12 height 35
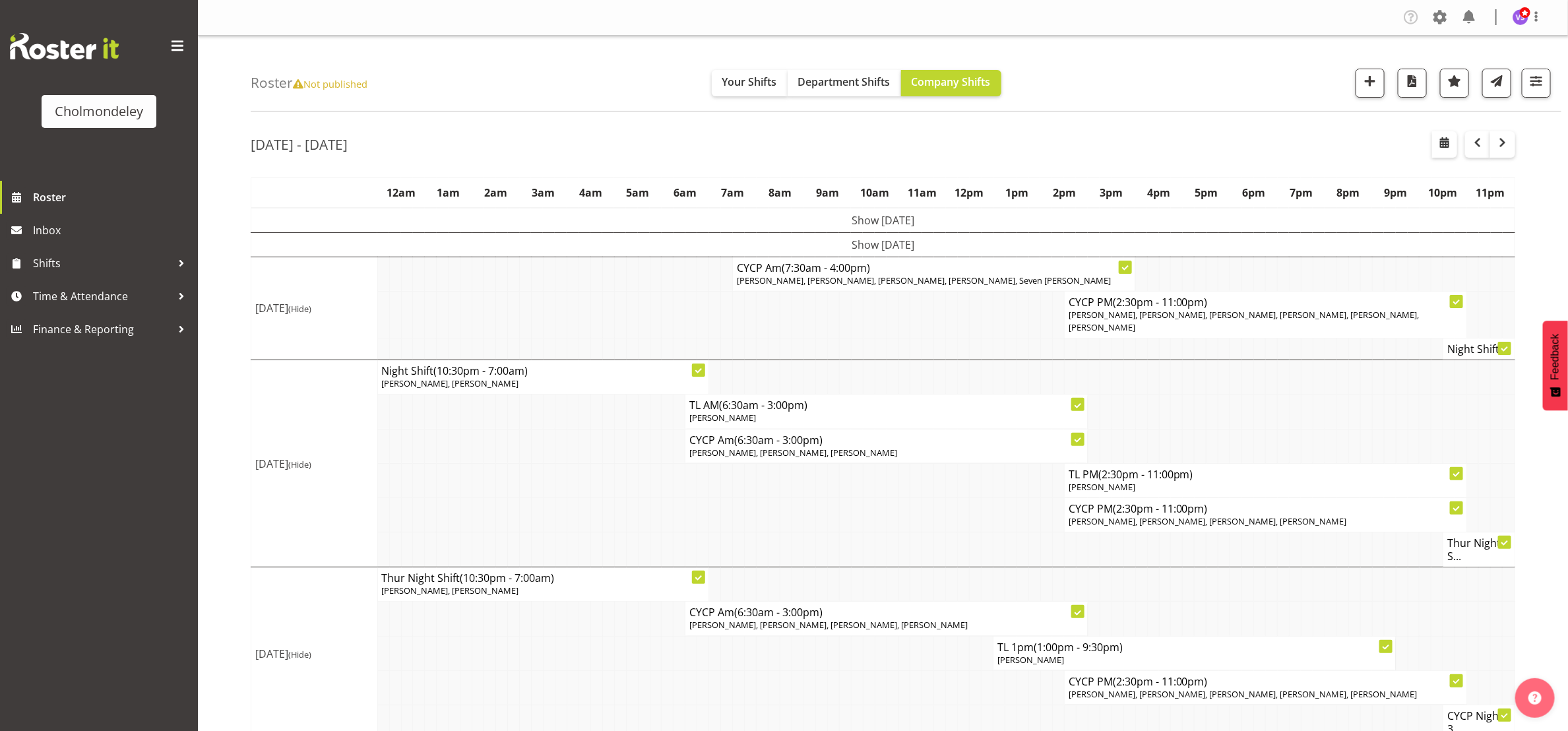
scroll to position [220, 0]
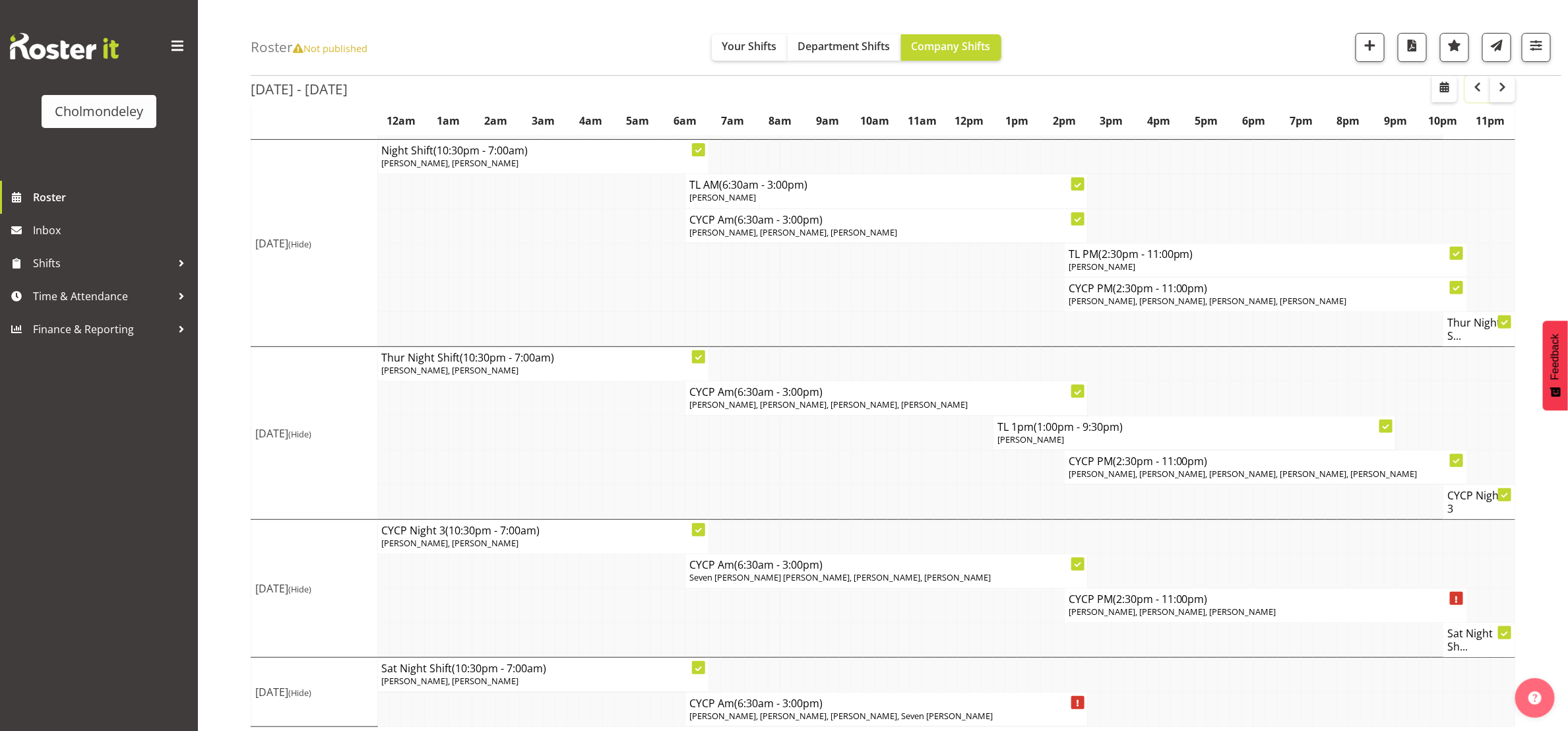
click at [1481, 86] on span "button" at bounding box center [1478, 87] width 16 height 16
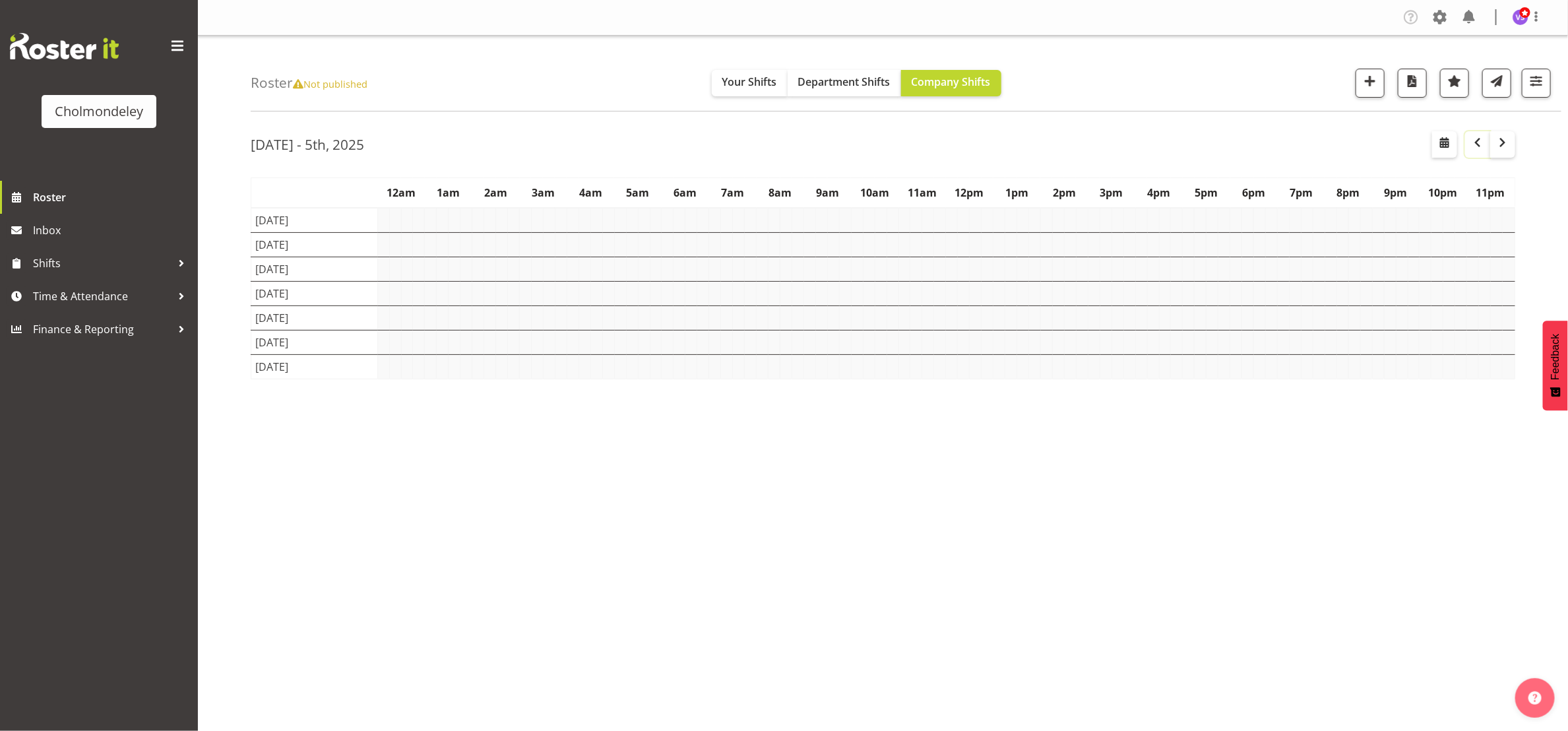
scroll to position [0, 0]
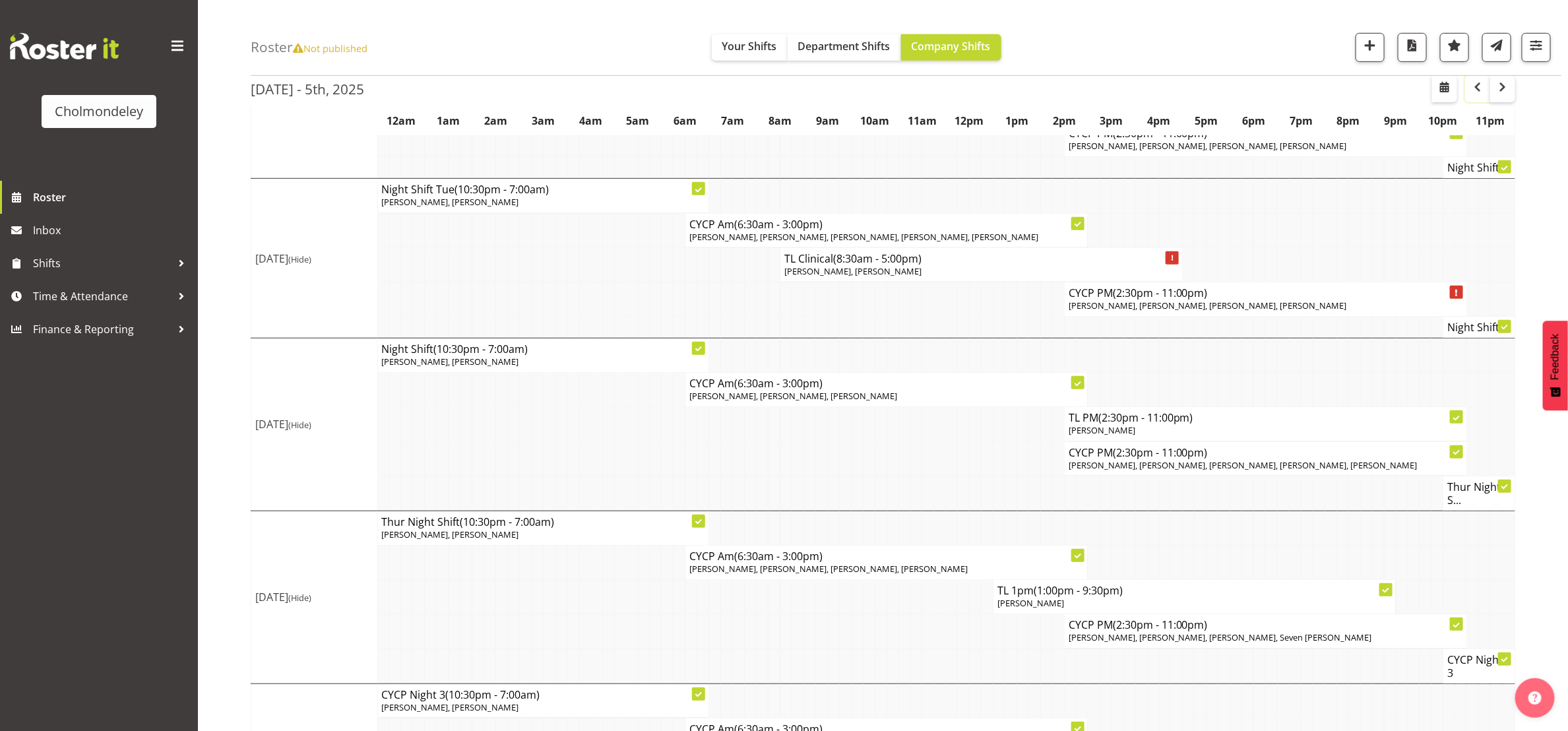
scroll to position [577, 0]
